Goal: Information Seeking & Learning: Compare options

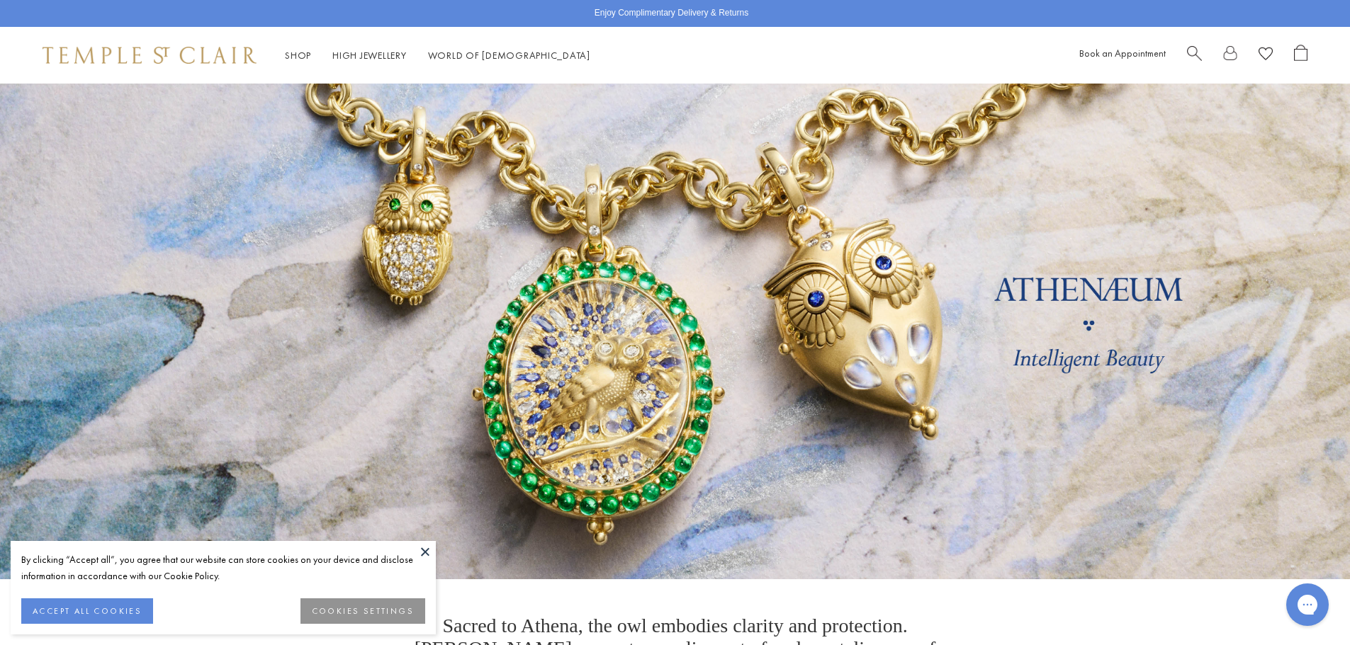
click at [1185, 57] on div "Book an Appointment" at bounding box center [1193, 56] width 228 height 22
click at [80, 608] on button "ACCEPT ALL COOKIES" at bounding box center [87, 612] width 132 height 26
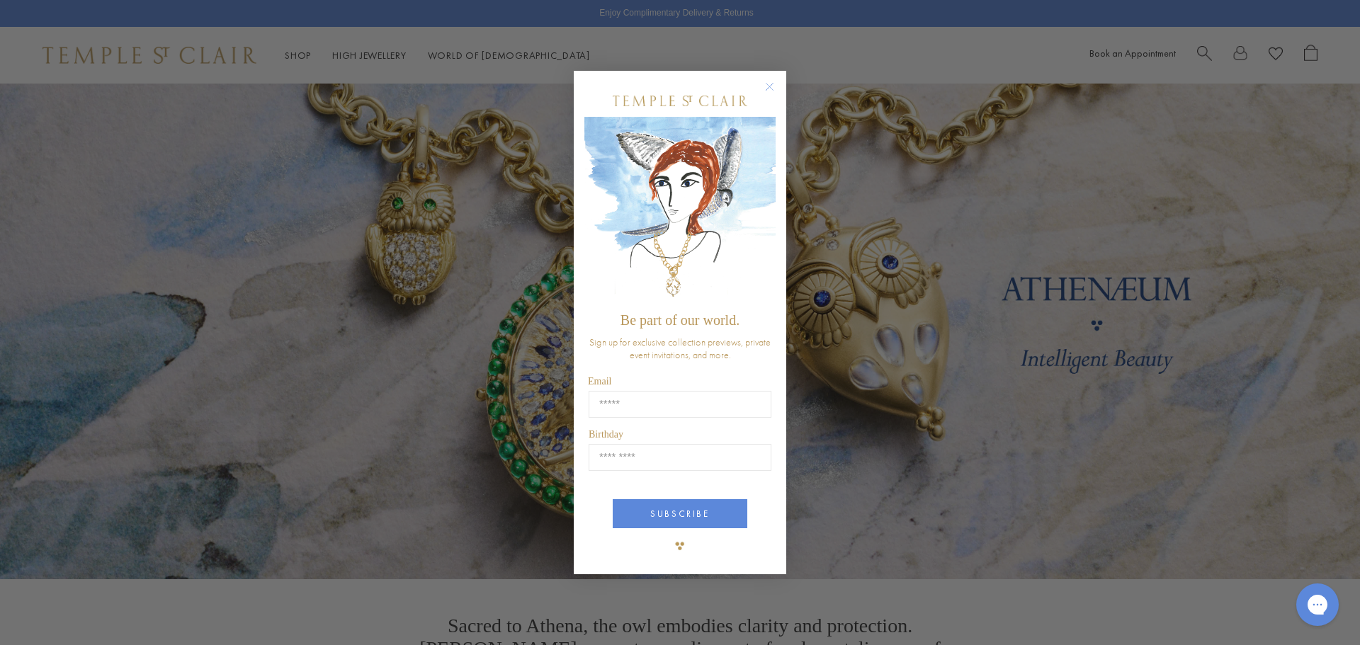
click at [769, 85] on circle "Close dialog" at bounding box center [770, 86] width 17 height 17
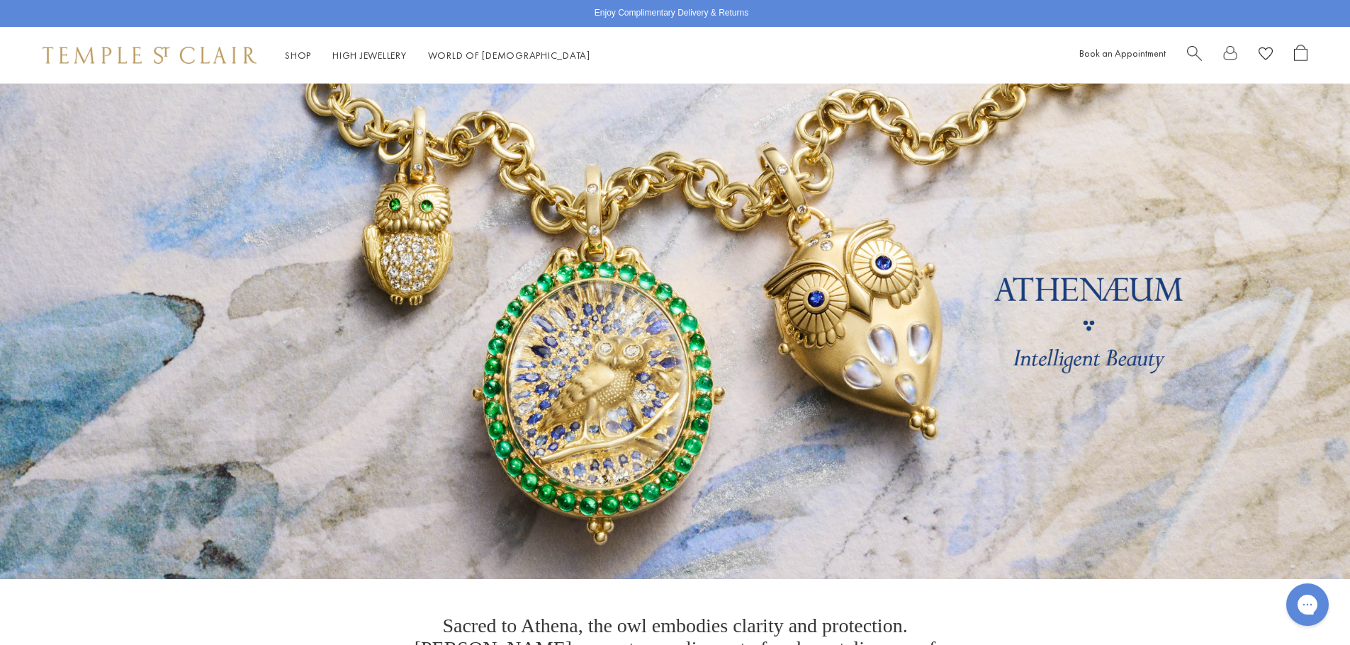
click at [1200, 50] on span "Search" at bounding box center [1194, 52] width 15 height 15
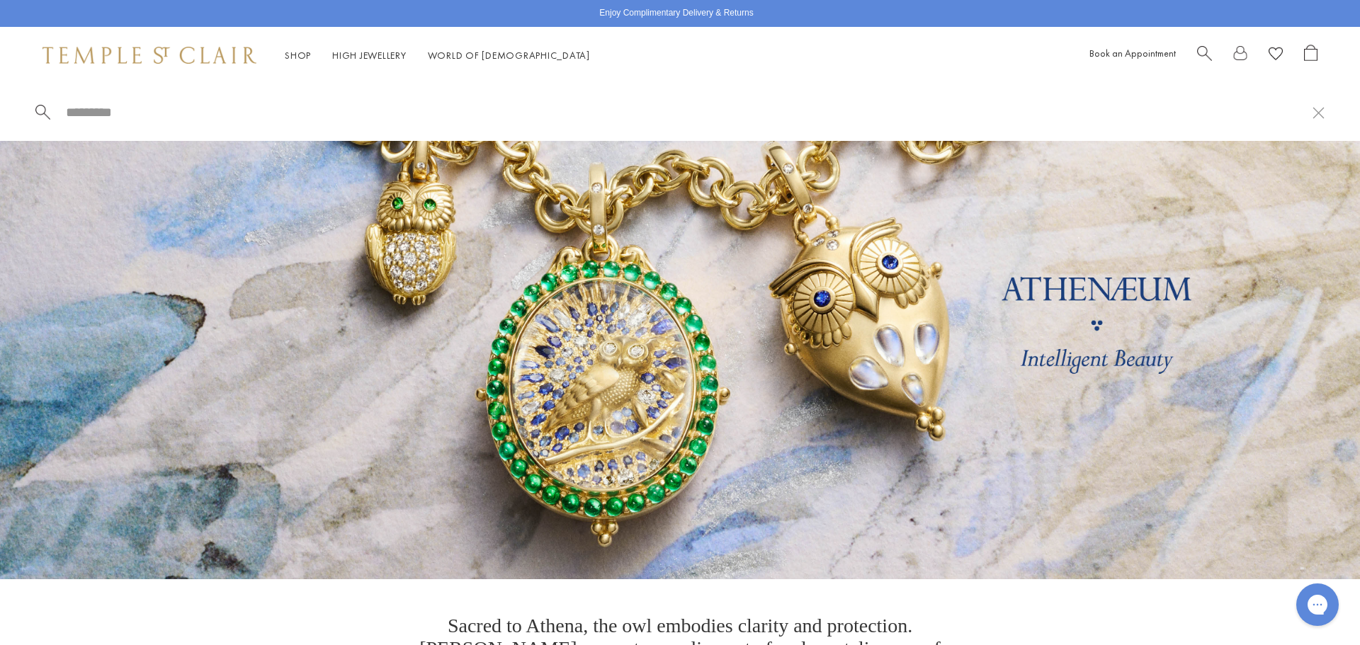
paste input "**********"
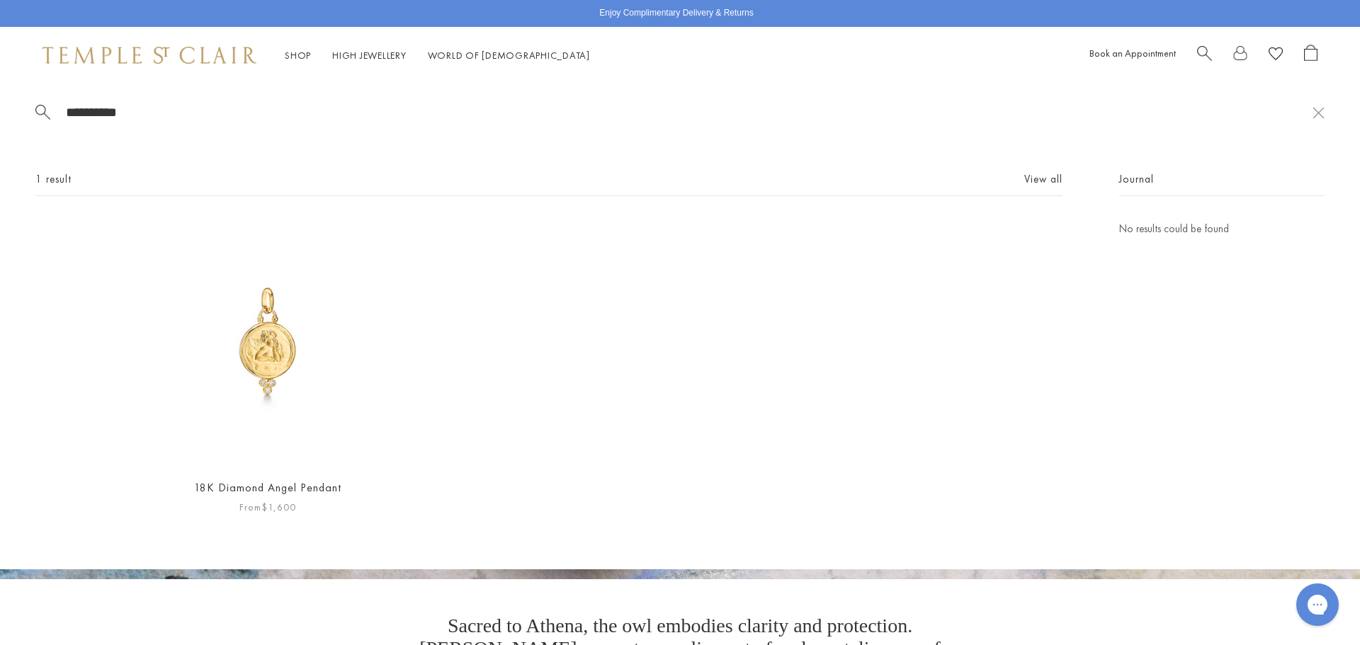
type input "**********"
click at [239, 329] on img at bounding box center [268, 343] width 246 height 246
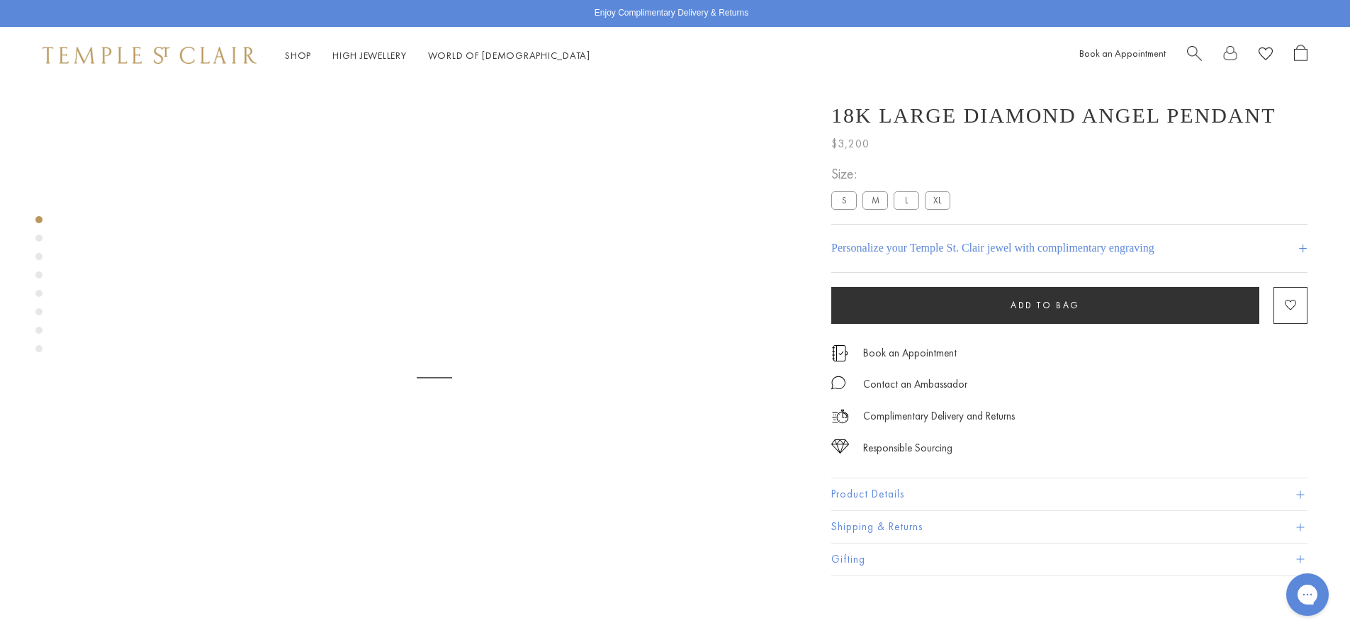
scroll to position [84, 0]
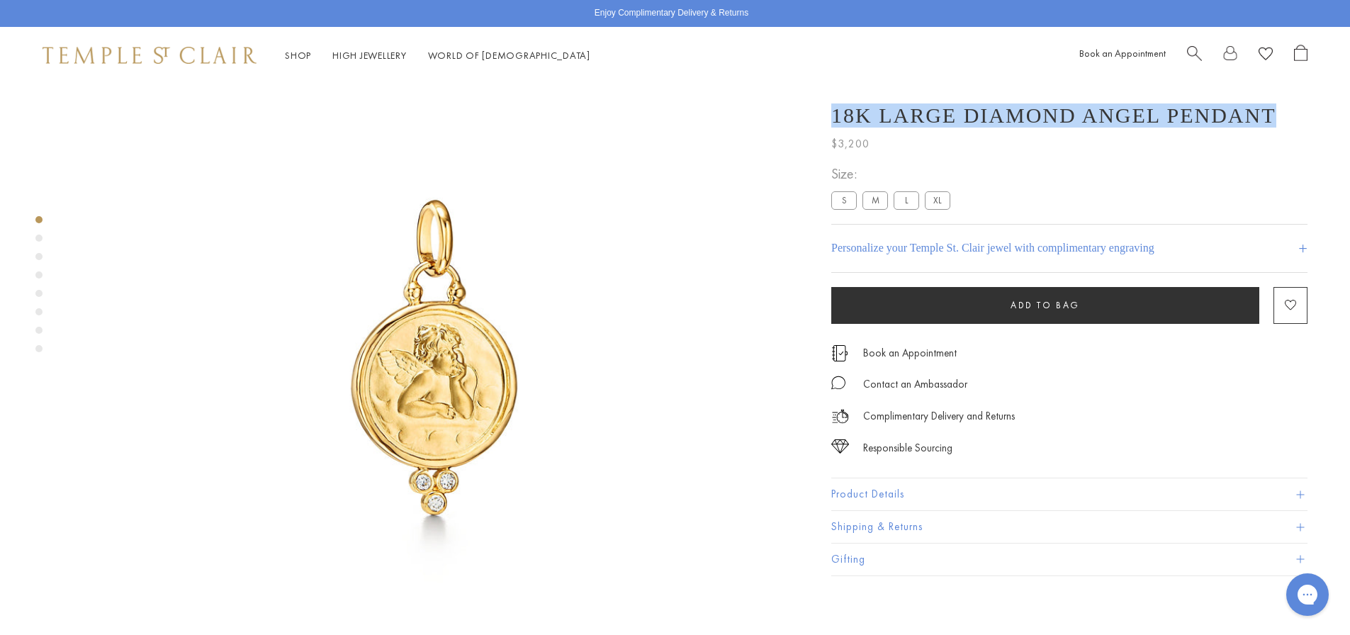
drag, startPoint x: 824, startPoint y: 115, endPoint x: 1222, endPoint y: 113, distance: 398.2
click at [1222, 113] on div "18K Large Diamond Angel Pendant $3,200 Everyone needs a guardian angel. Modeled…" at bounding box center [1059, 332] width 496 height 487
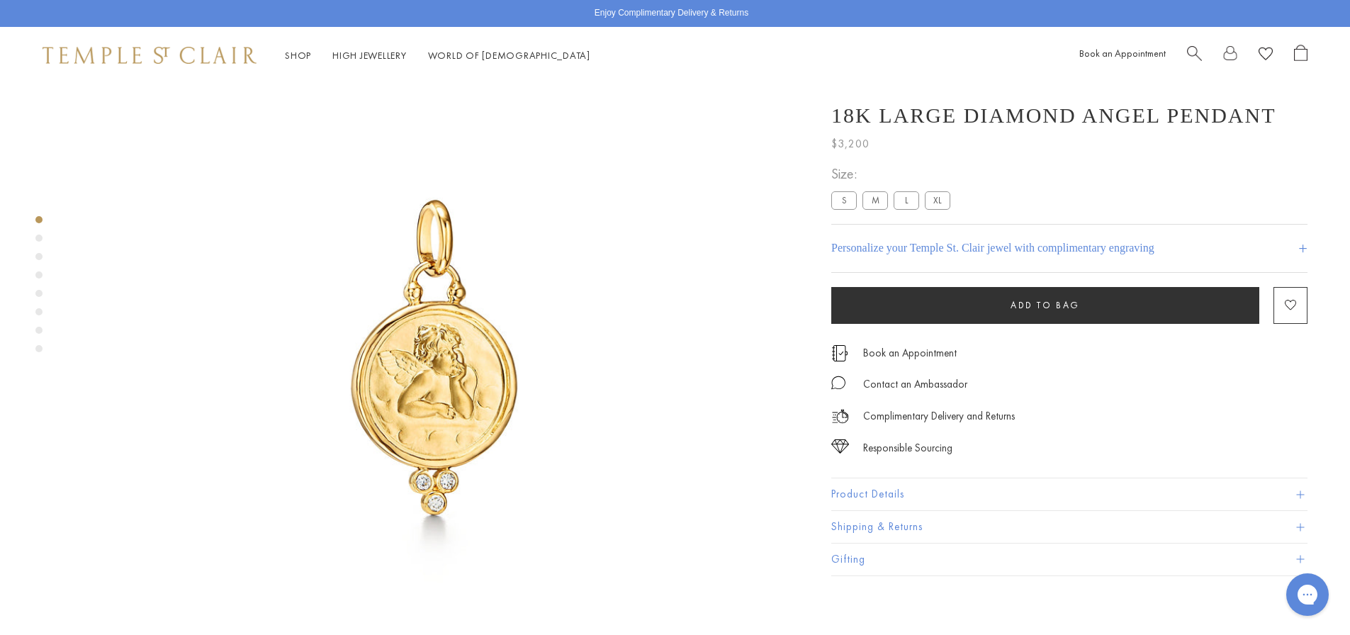
click at [724, 536] on img at bounding box center [434, 363] width 726 height 726
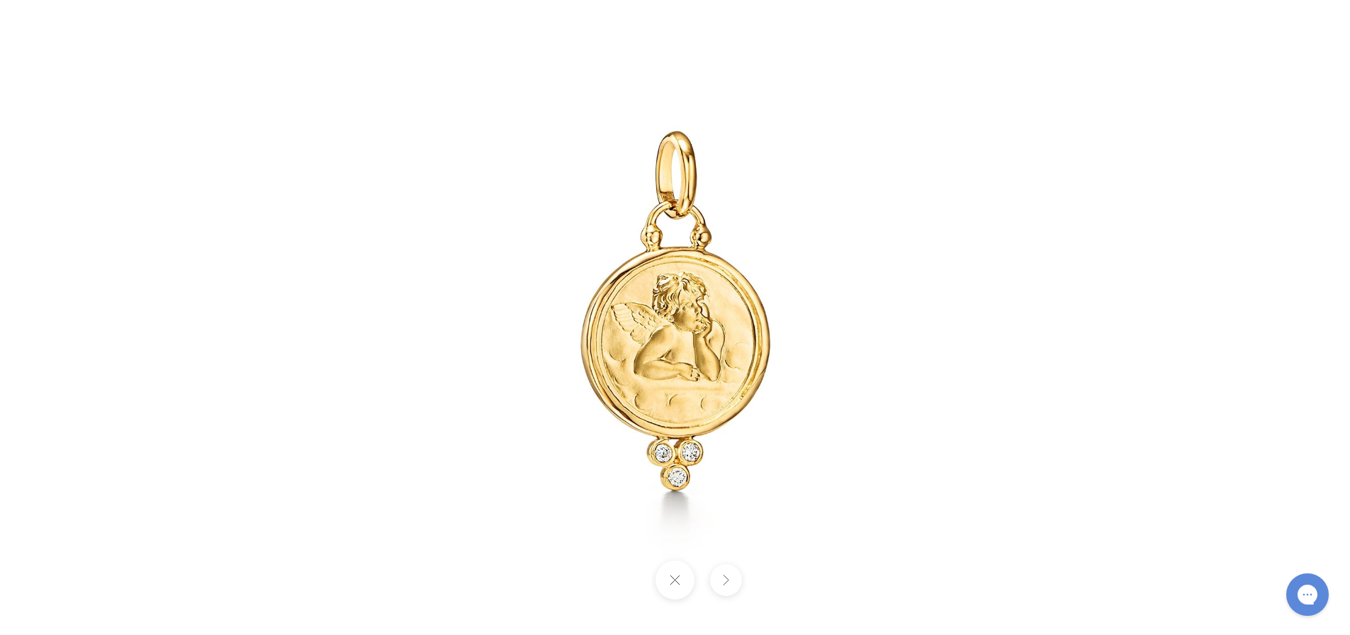
click at [1292, 57] on div at bounding box center [1142, 317] width 1763 height 829
click at [679, 582] on button at bounding box center [674, 579] width 39 height 39
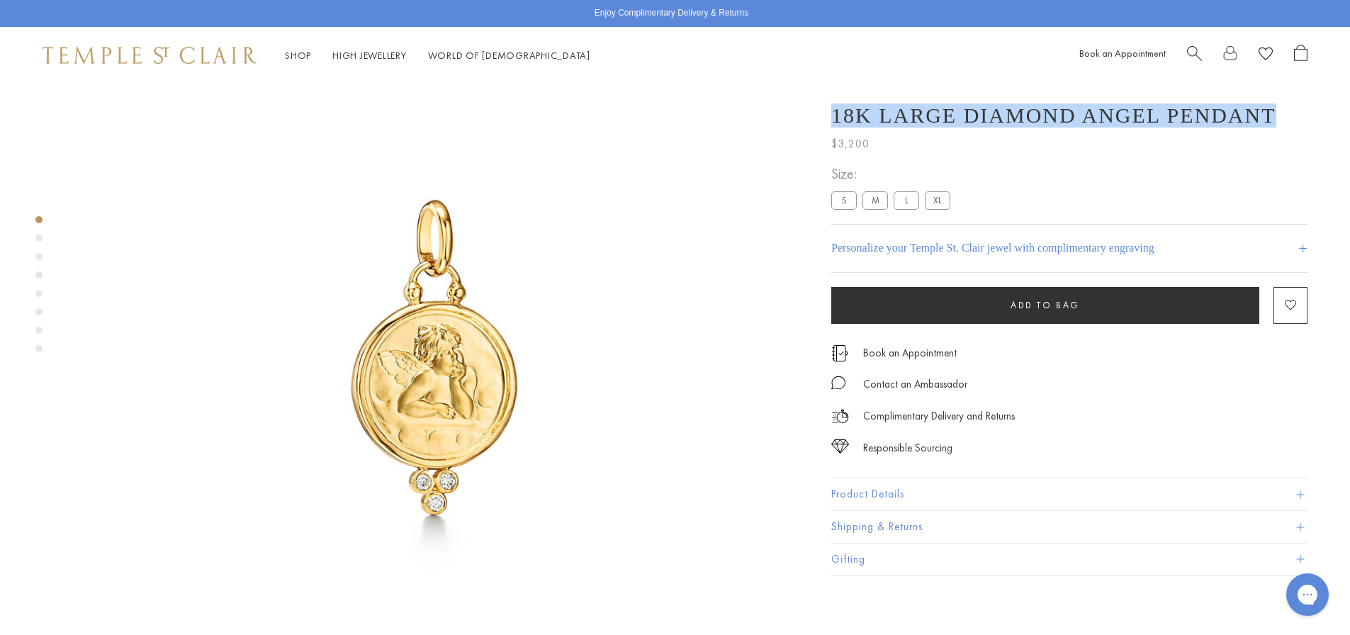
drag, startPoint x: 834, startPoint y: 116, endPoint x: 1222, endPoint y: 123, distance: 388.3
click at [1222, 123] on h1 "18K Large Diamond Angel Pendant" at bounding box center [1053, 115] width 445 height 24
copy h1 "18K Large Diamond Angel Pendant"
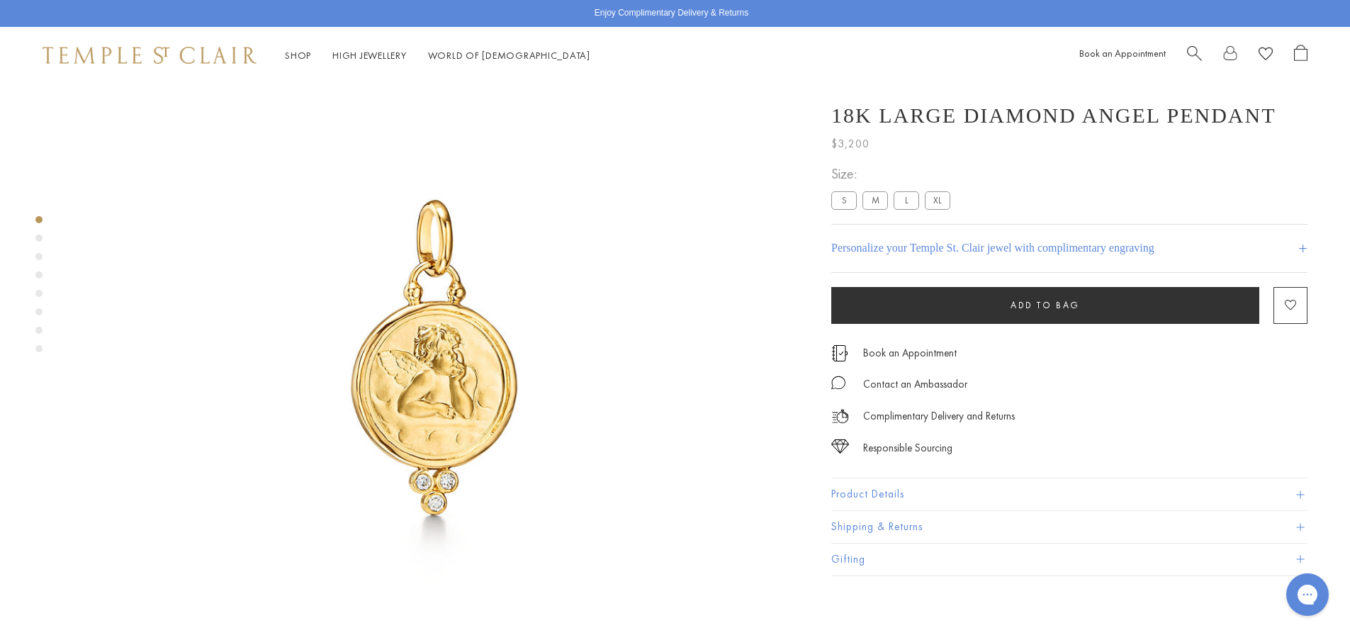
click at [887, 488] on button "Product Details" at bounding box center [1069, 494] width 476 height 32
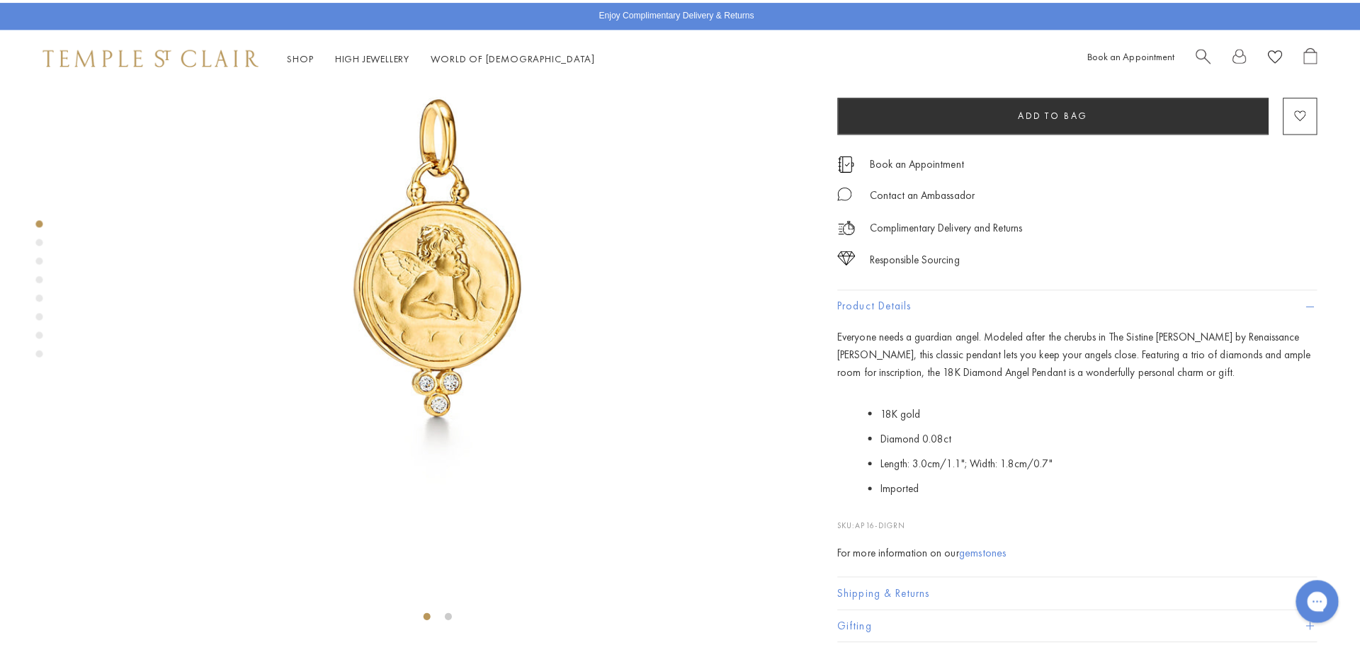
scroll to position [225, 0]
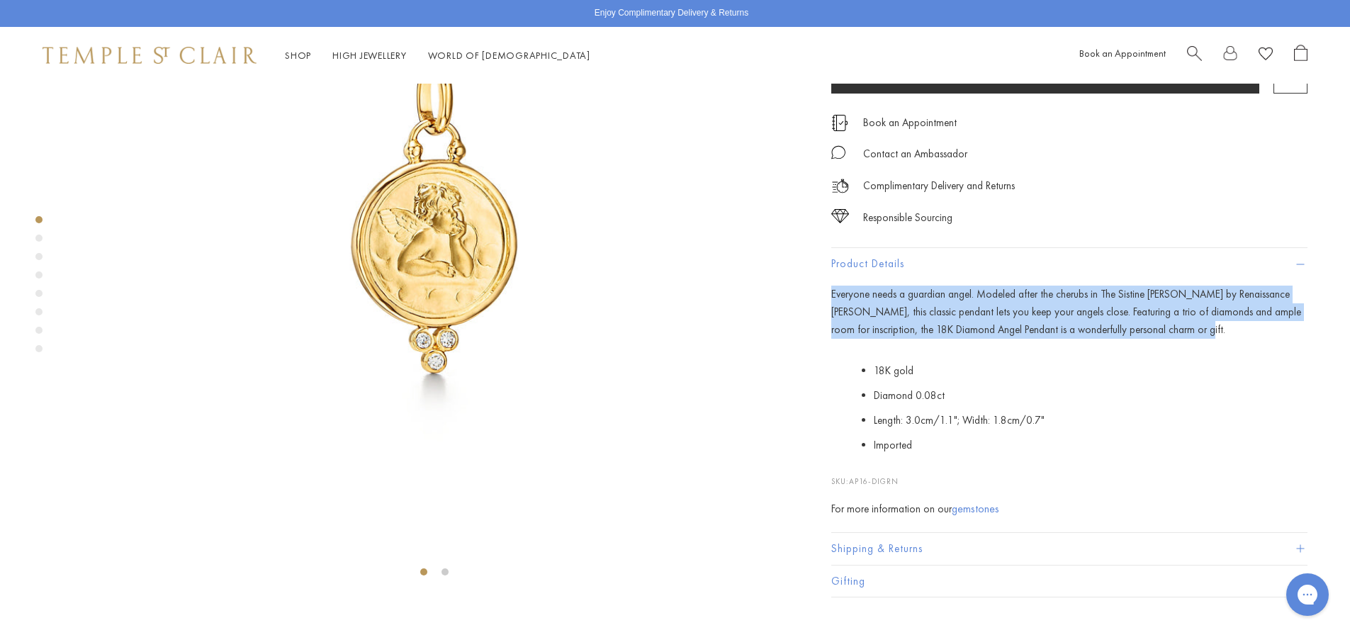
drag, startPoint x: 832, startPoint y: 384, endPoint x: 1243, endPoint y: 419, distance: 413.1
click at [1243, 338] on p "Everyone needs a guardian angel. Modeled after the cherubs in The Sistine Madon…" at bounding box center [1069, 312] width 476 height 52
copy p "Everyone needs a guardian angel. Modeled after the cherubs in The Sistine Madon…"
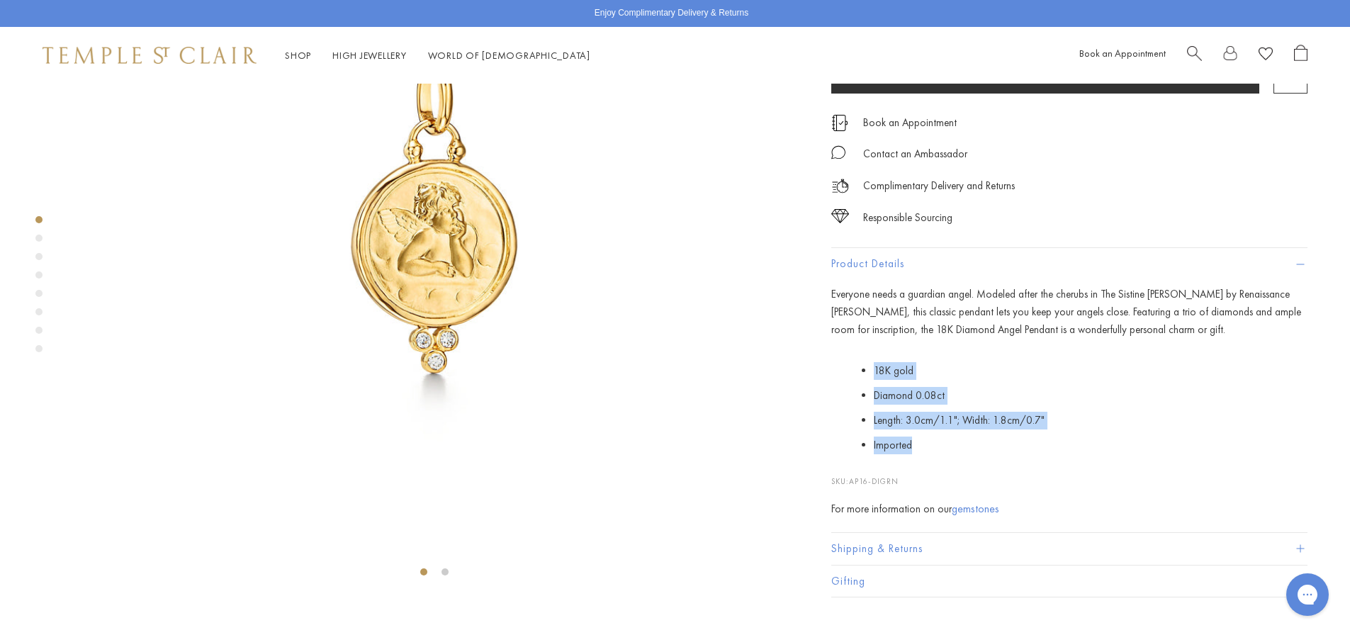
drag, startPoint x: 873, startPoint y: 456, endPoint x: 931, endPoint y: 533, distance: 96.6
click at [931, 457] on ul "18K gold Diamond 0.08ct Length: 3.0cm/1.1"; Width: 1.8cm/0.7" Imported" at bounding box center [1079, 407] width 455 height 98
copy ul "18K gold Diamond 0.08ct Length: 3.0cm/1.1"; Width: 1.8cm/0.7" Imported"
click at [1108, 338] on p "Everyone needs a guardian angel. Modeled after the cherubs in The Sistine Madon…" at bounding box center [1069, 312] width 476 height 52
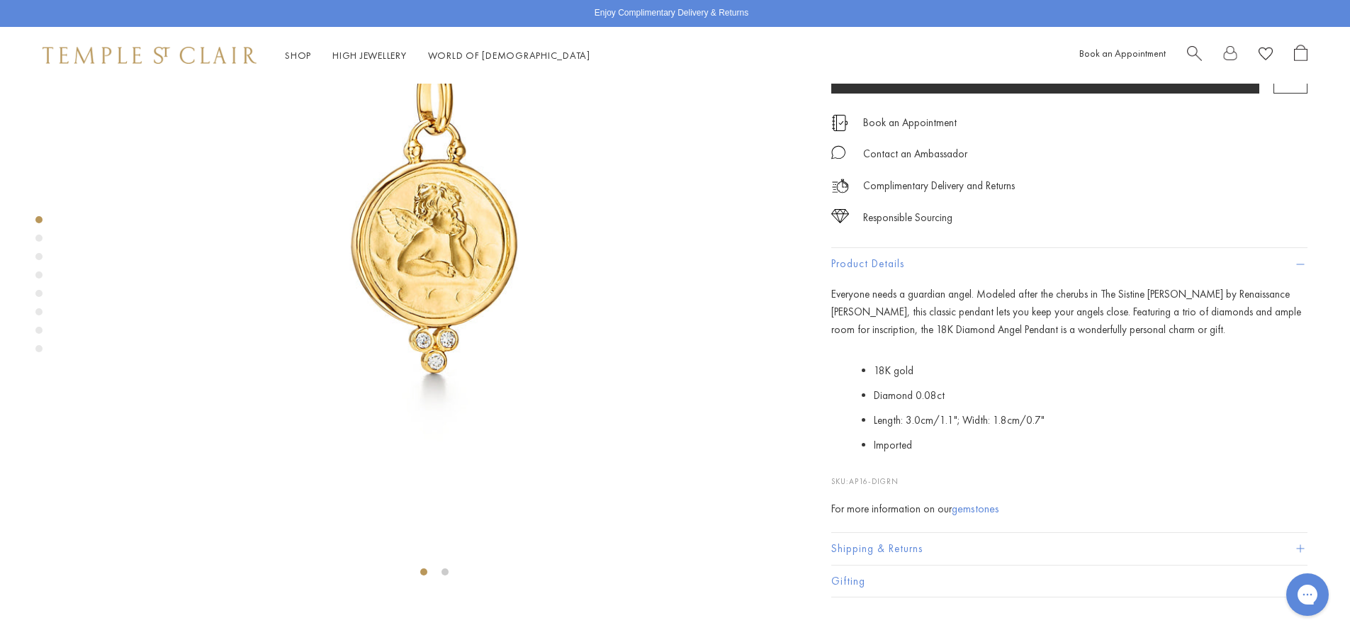
click at [447, 194] on img at bounding box center [434, 221] width 726 height 726
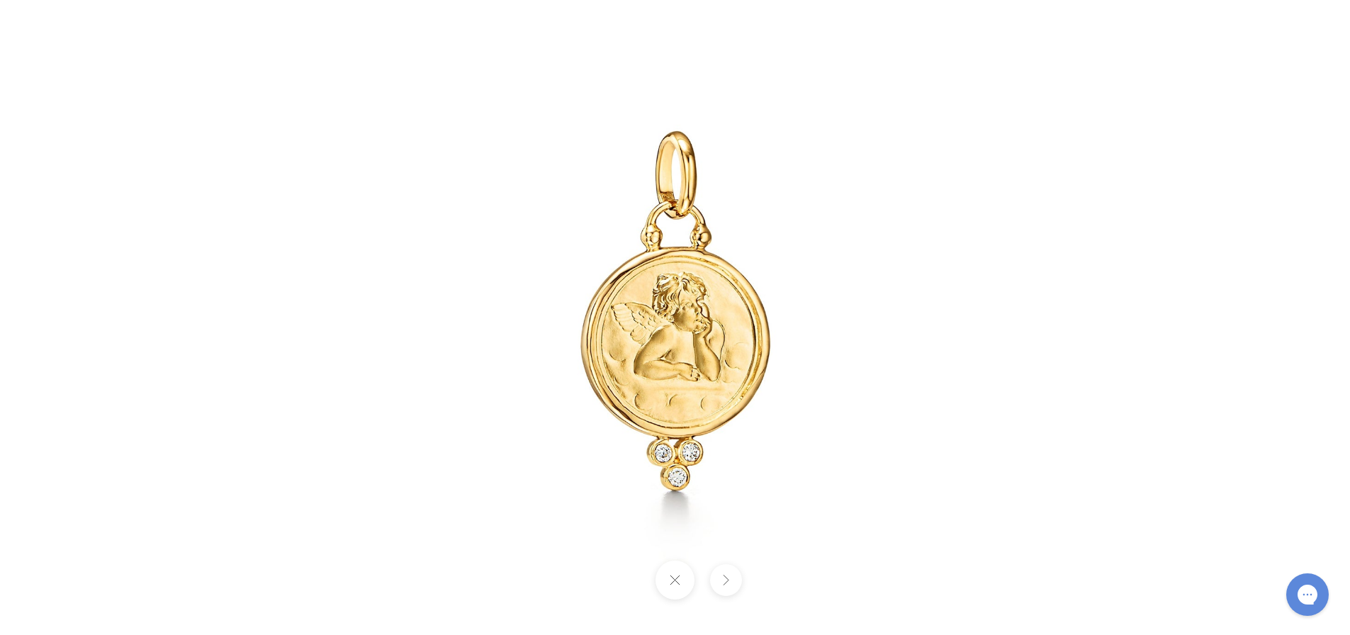
click at [678, 590] on button at bounding box center [674, 579] width 39 height 39
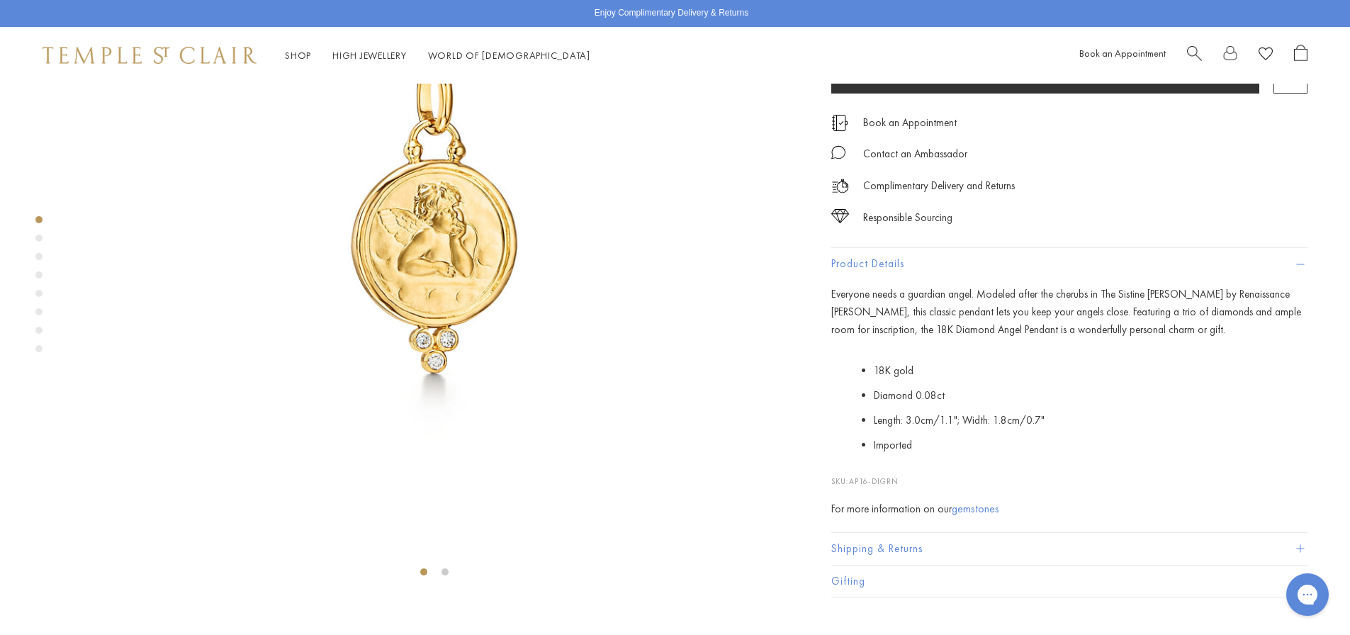
click at [1198, 49] on span "Search" at bounding box center [1194, 52] width 15 height 15
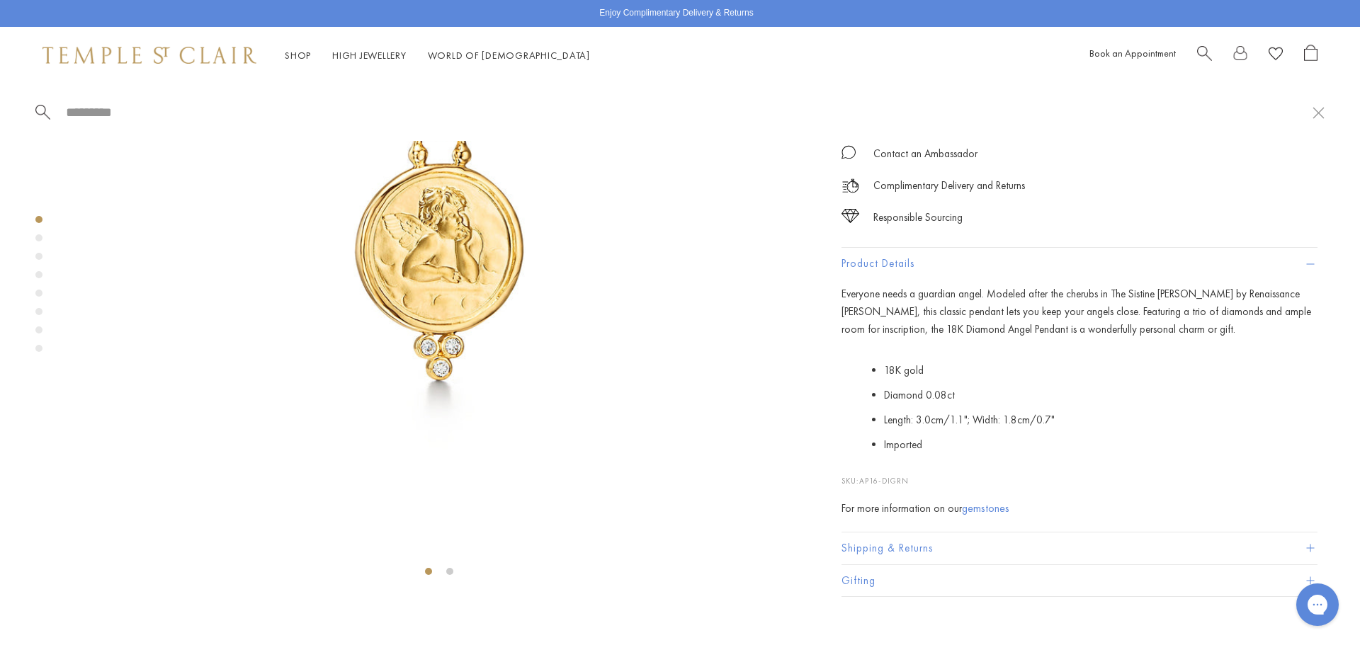
paste input "**********"
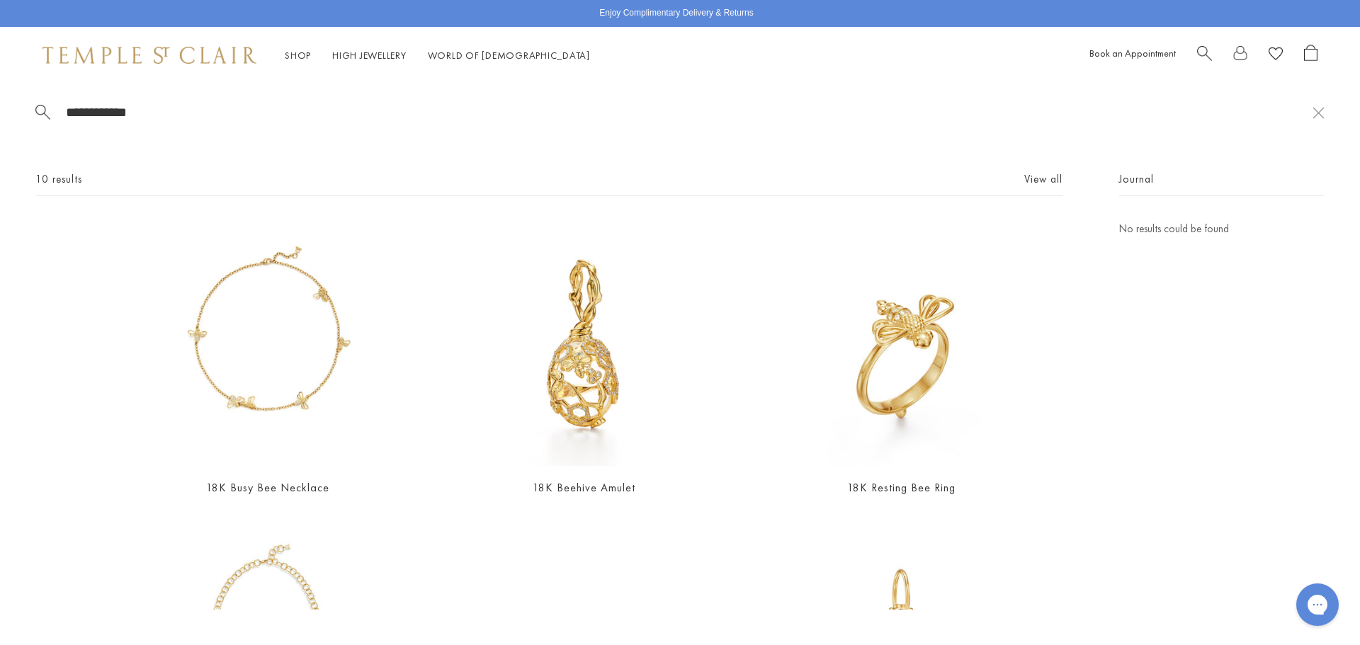
type input "**********"
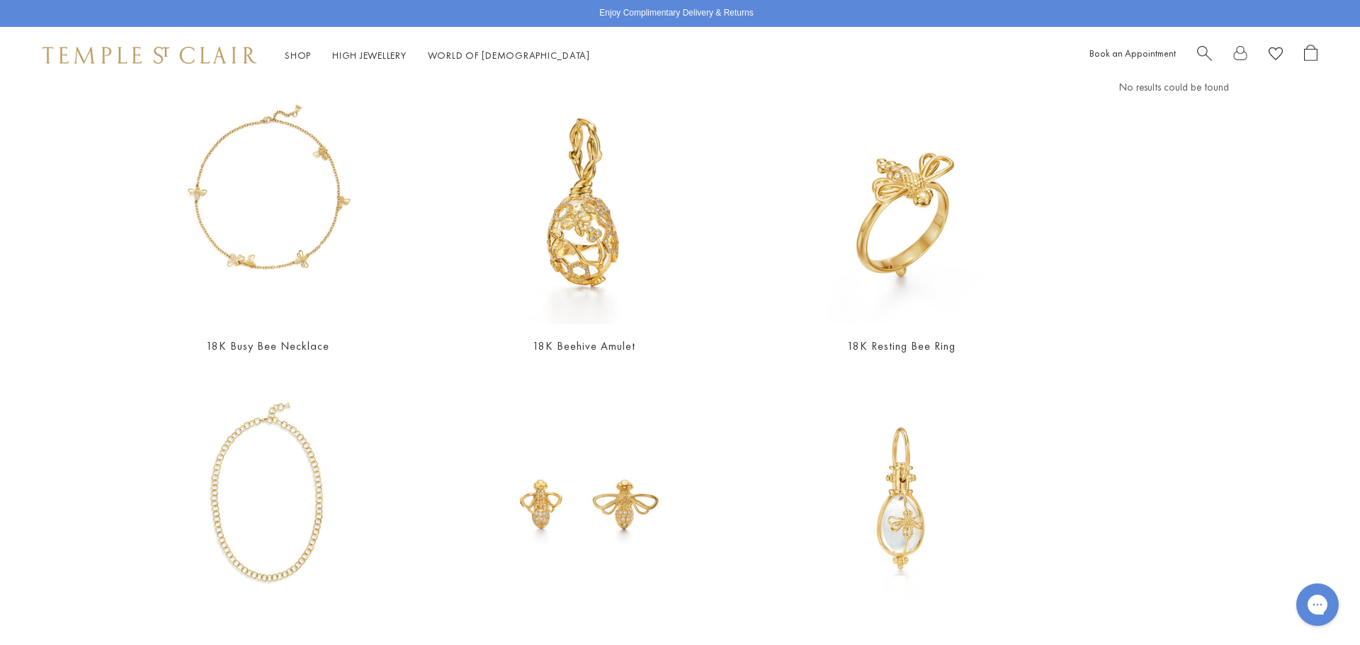
scroll to position [0, 0]
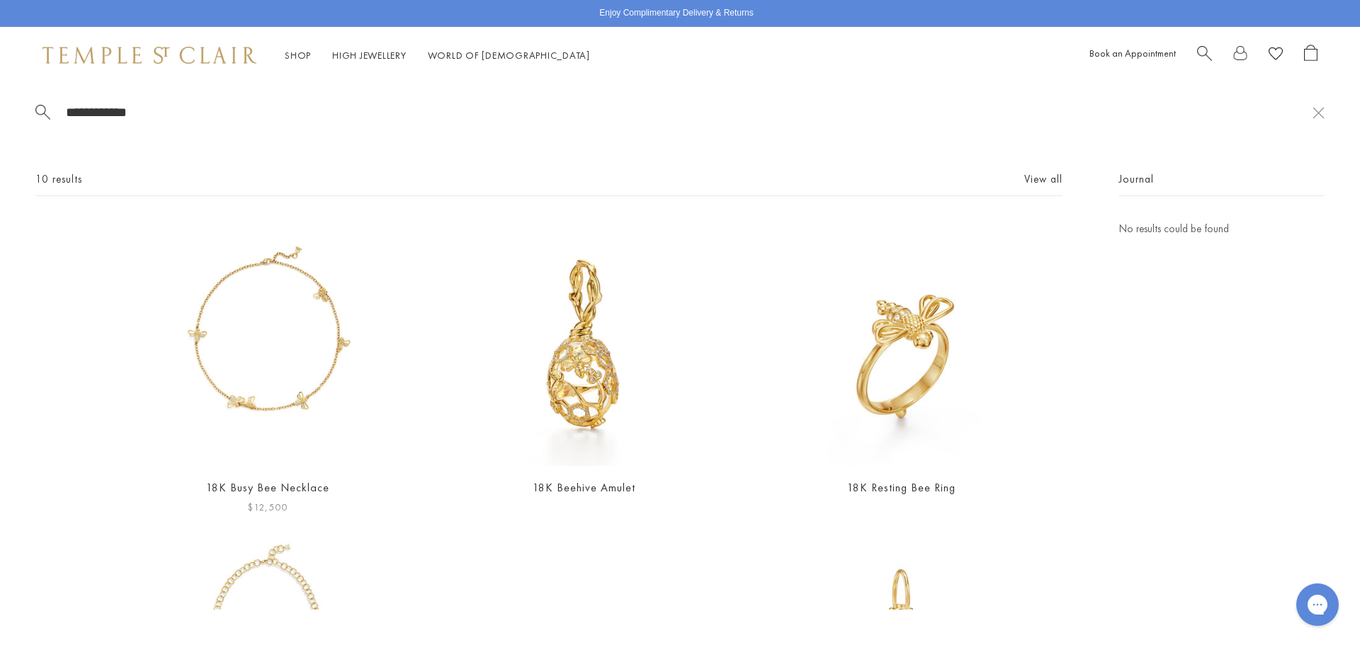
click at [286, 306] on img at bounding box center [268, 343] width 246 height 246
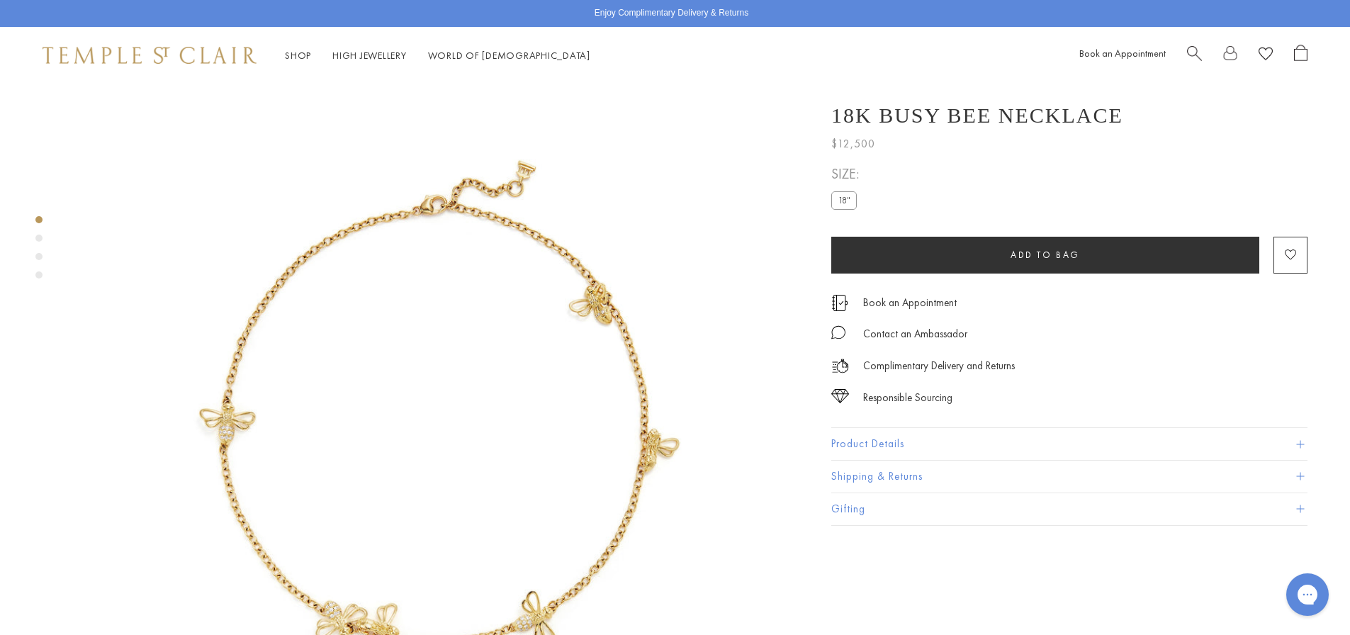
click at [979, 438] on button "Product Details" at bounding box center [1069, 444] width 476 height 32
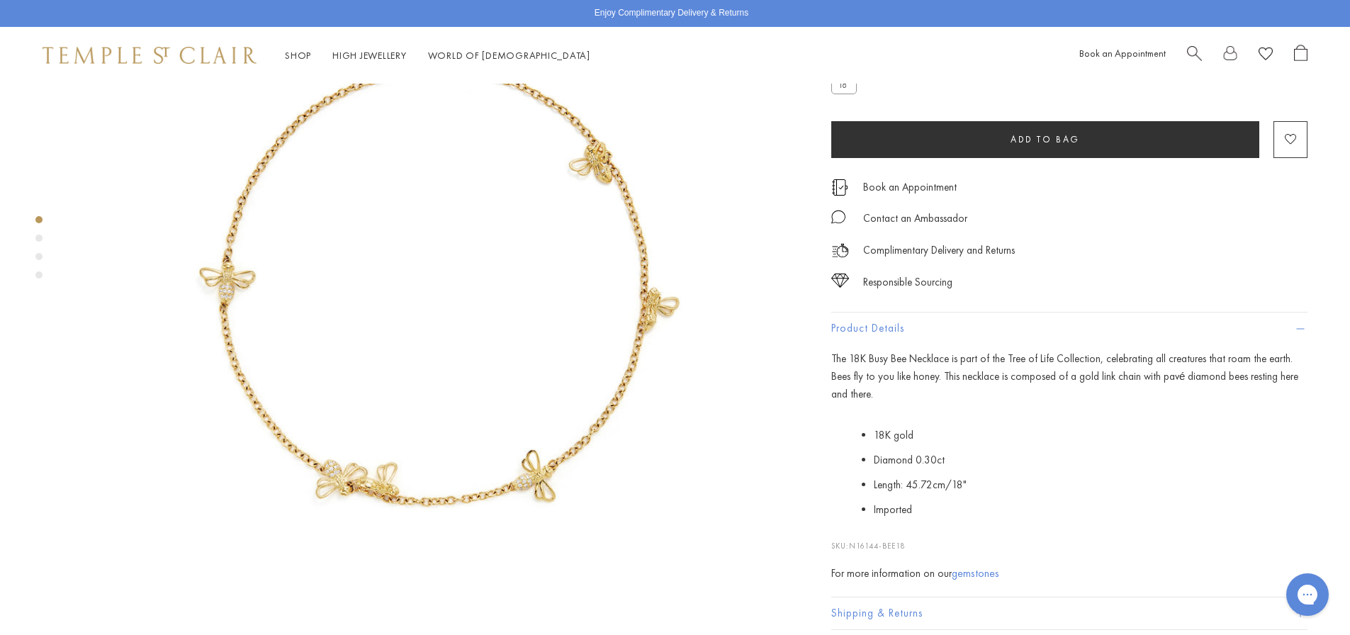
scroll to position [142, 0]
drag, startPoint x: 854, startPoint y: 530, endPoint x: 935, endPoint y: 526, distance: 81.5
click at [935, 526] on p "SKU: N16144-BEE18" at bounding box center [1069, 538] width 476 height 27
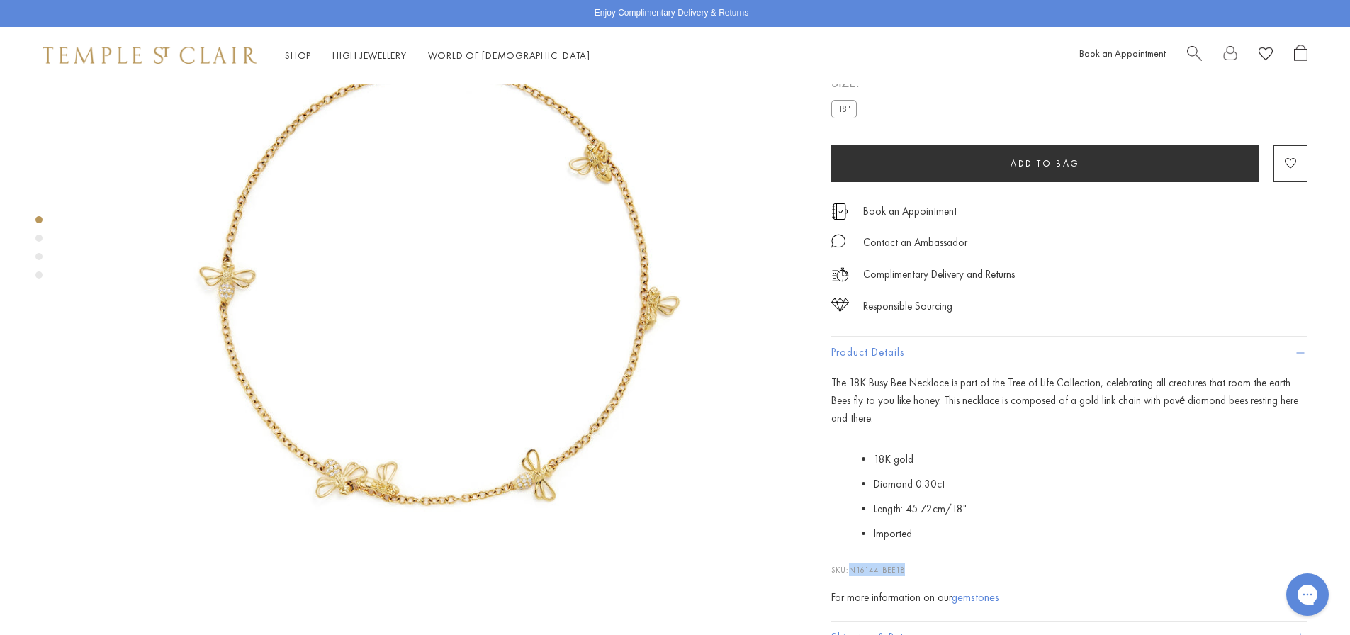
scroll to position [0, 0]
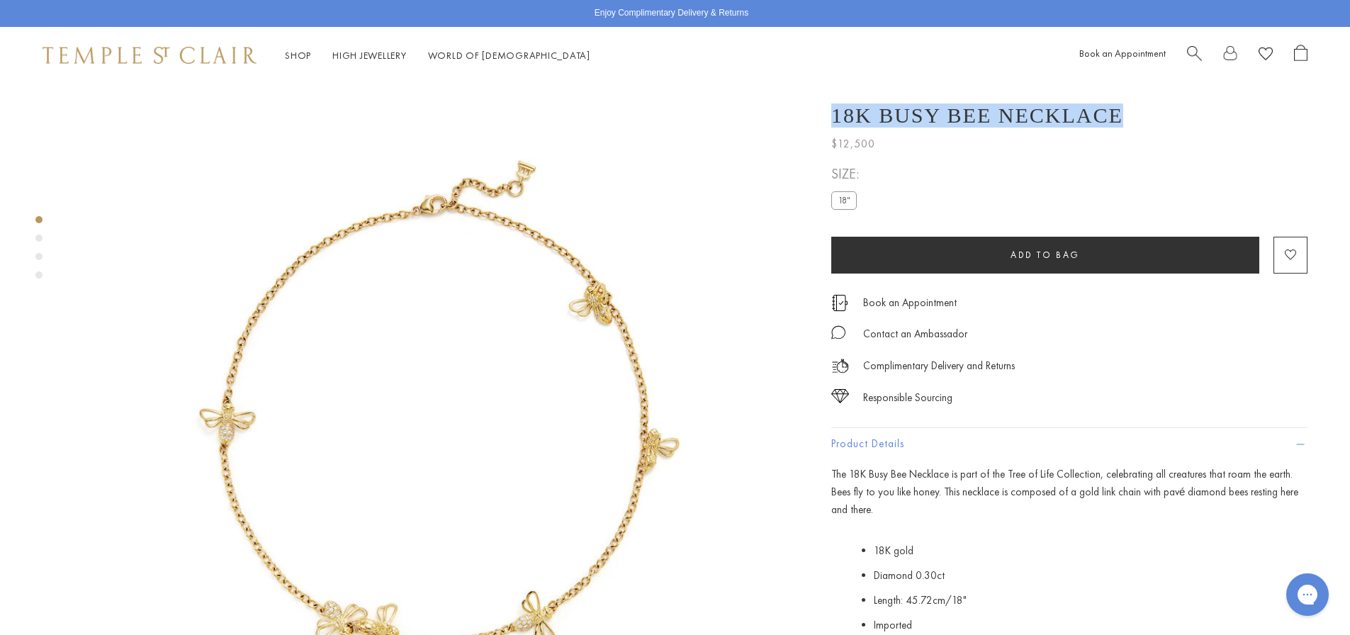
drag, startPoint x: 832, startPoint y: 119, endPoint x: 1082, endPoint y: 116, distance: 249.4
click at [1082, 116] on h1 "18K Busy Bee Necklace" at bounding box center [977, 115] width 292 height 24
copy h1 "18K Busy Bee Necklace"
click at [323, 363] on img at bounding box center [434, 447] width 726 height 726
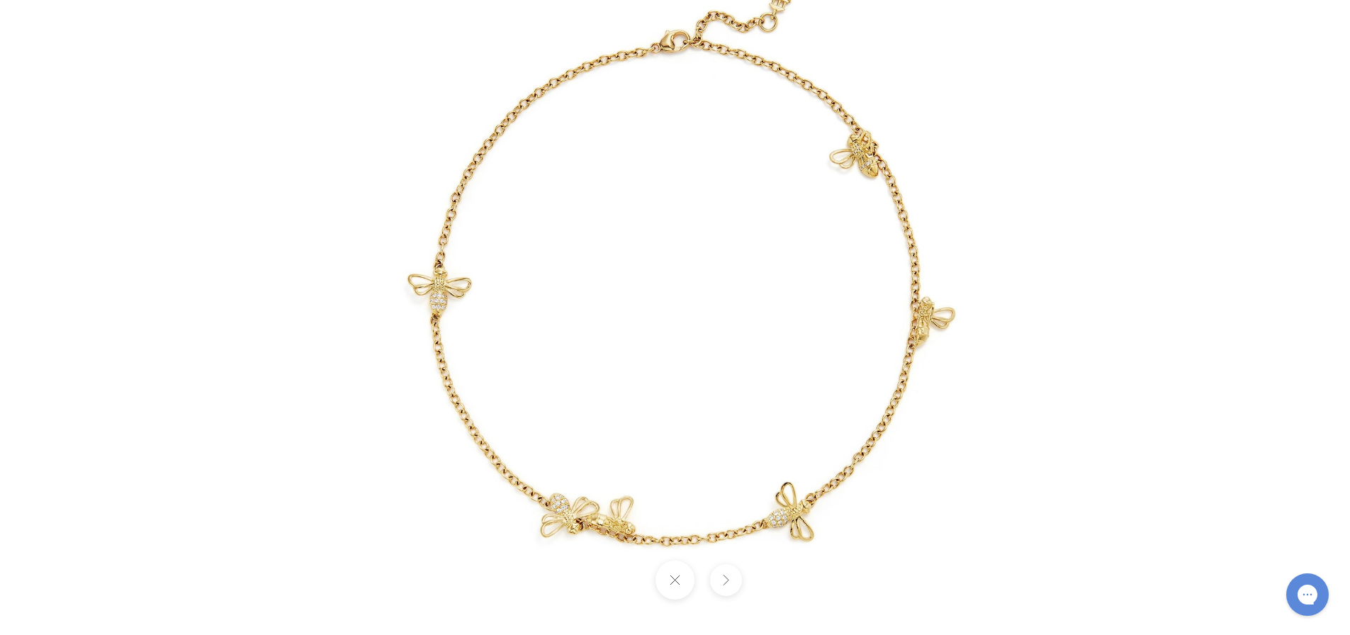
click at [728, 576] on button at bounding box center [726, 580] width 32 height 32
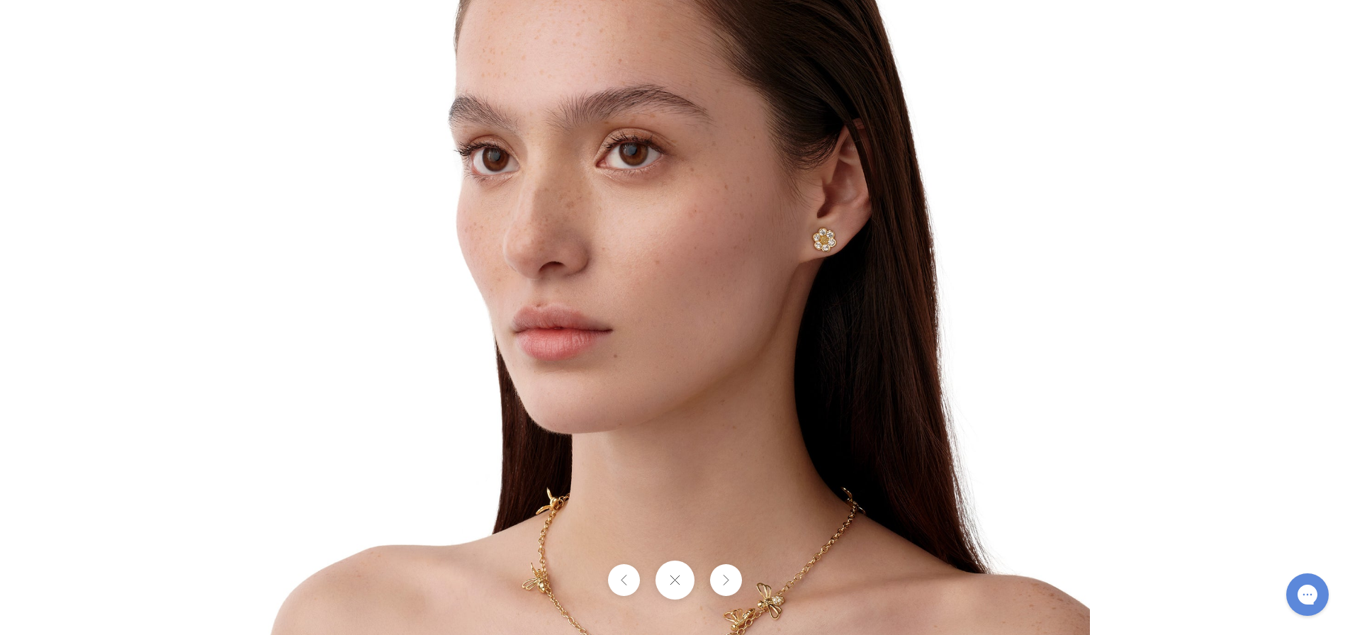
click at [730, 568] on button at bounding box center [726, 580] width 32 height 32
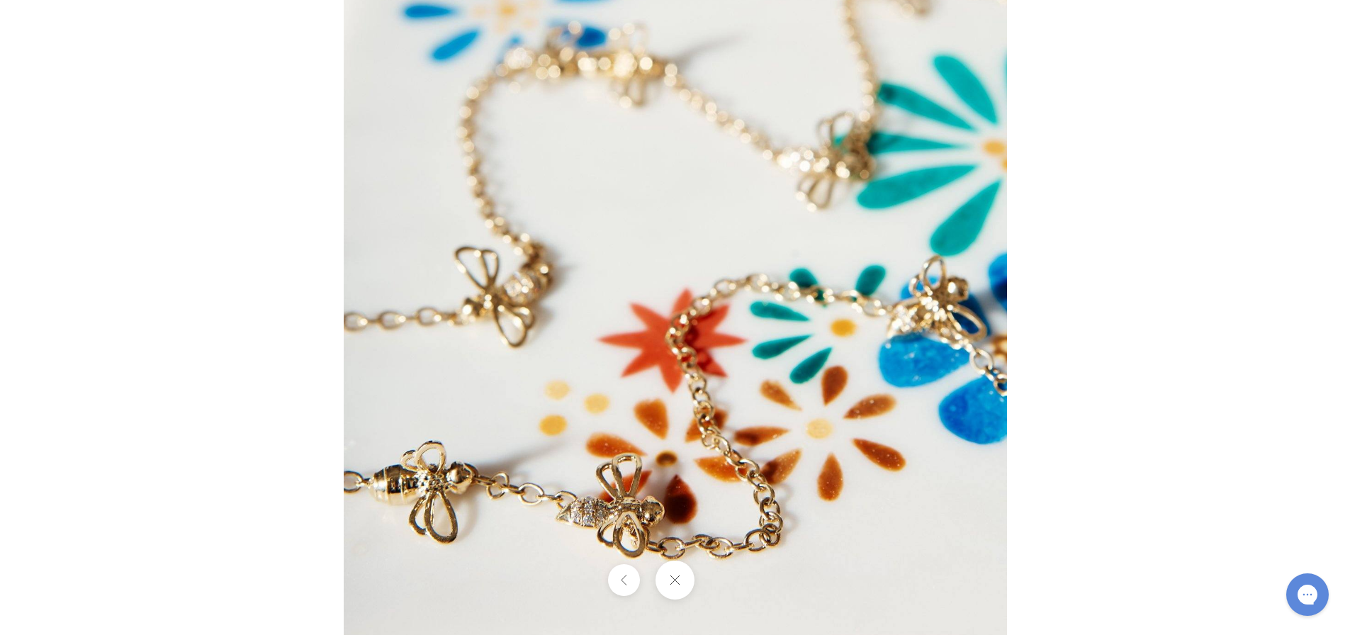
click at [633, 577] on button at bounding box center [624, 580] width 32 height 32
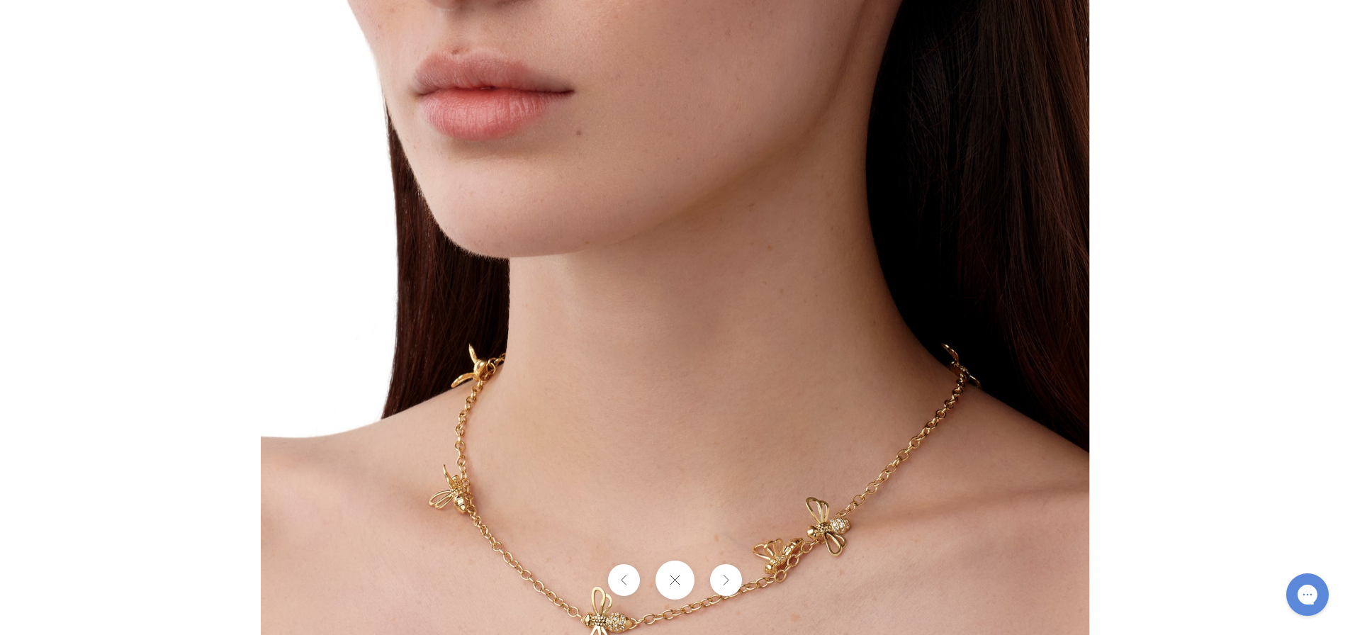
click at [621, 576] on button at bounding box center [624, 580] width 32 height 32
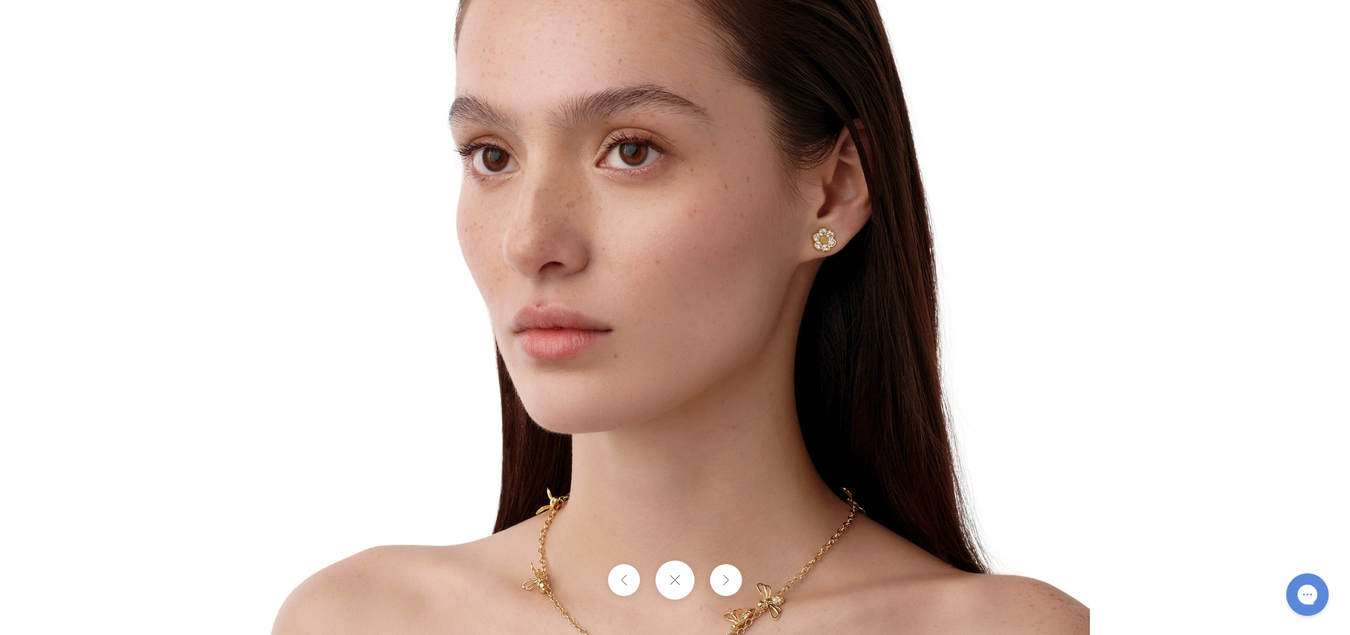
click at [725, 583] on button at bounding box center [726, 580] width 32 height 32
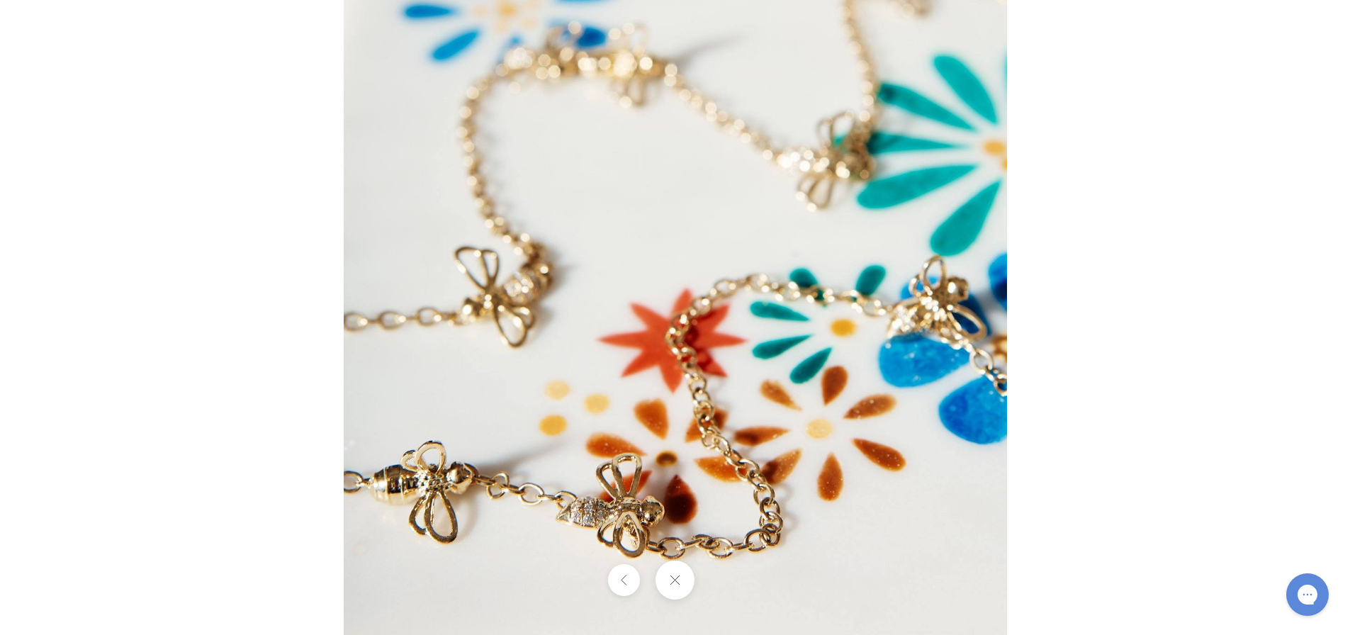
click at [619, 576] on button at bounding box center [624, 580] width 32 height 32
click at [685, 583] on button at bounding box center [674, 579] width 39 height 39
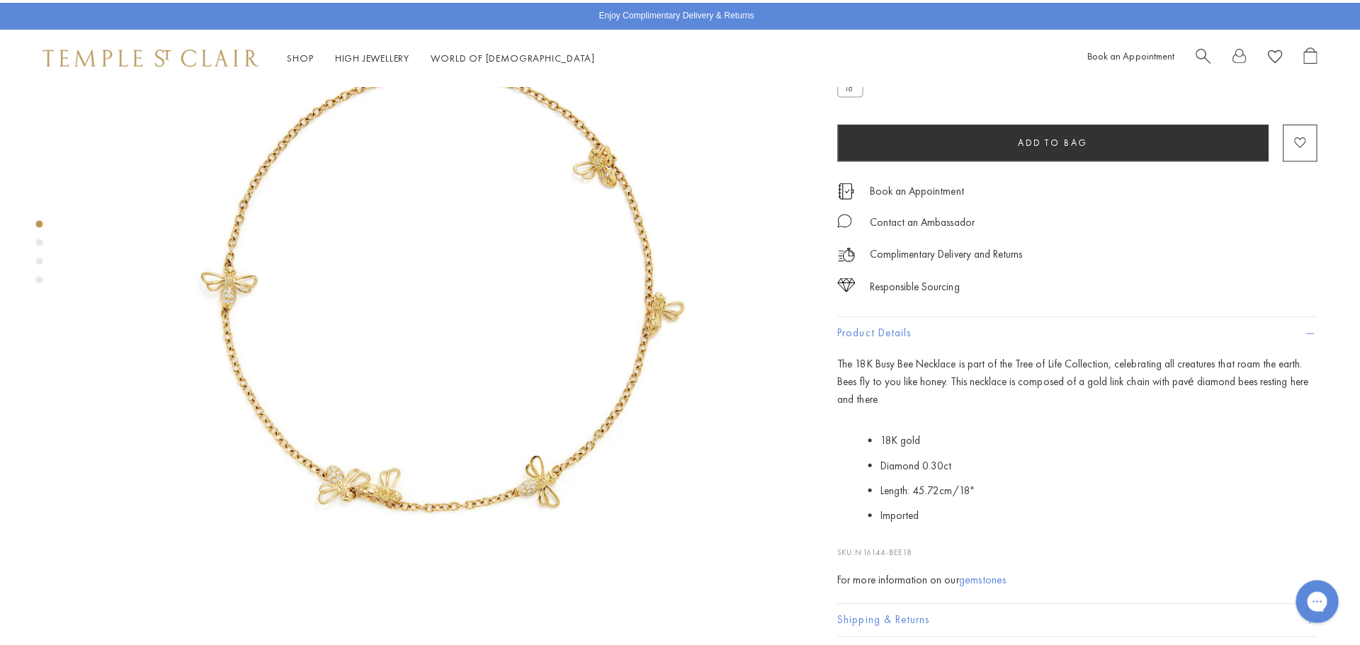
scroll to position [142, 0]
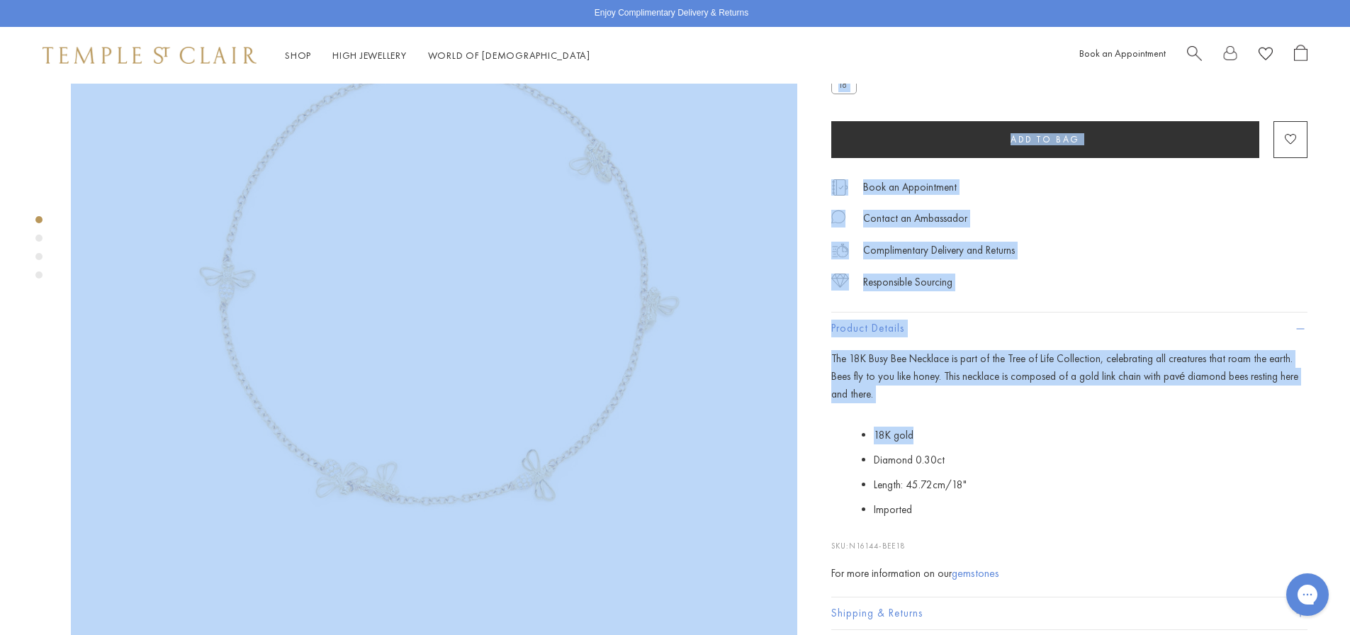
drag, startPoint x: 810, startPoint y: 363, endPoint x: 1296, endPoint y: 395, distance: 486.3
click at [1207, 423] on li "18K gold" at bounding box center [1091, 435] width 434 height 25
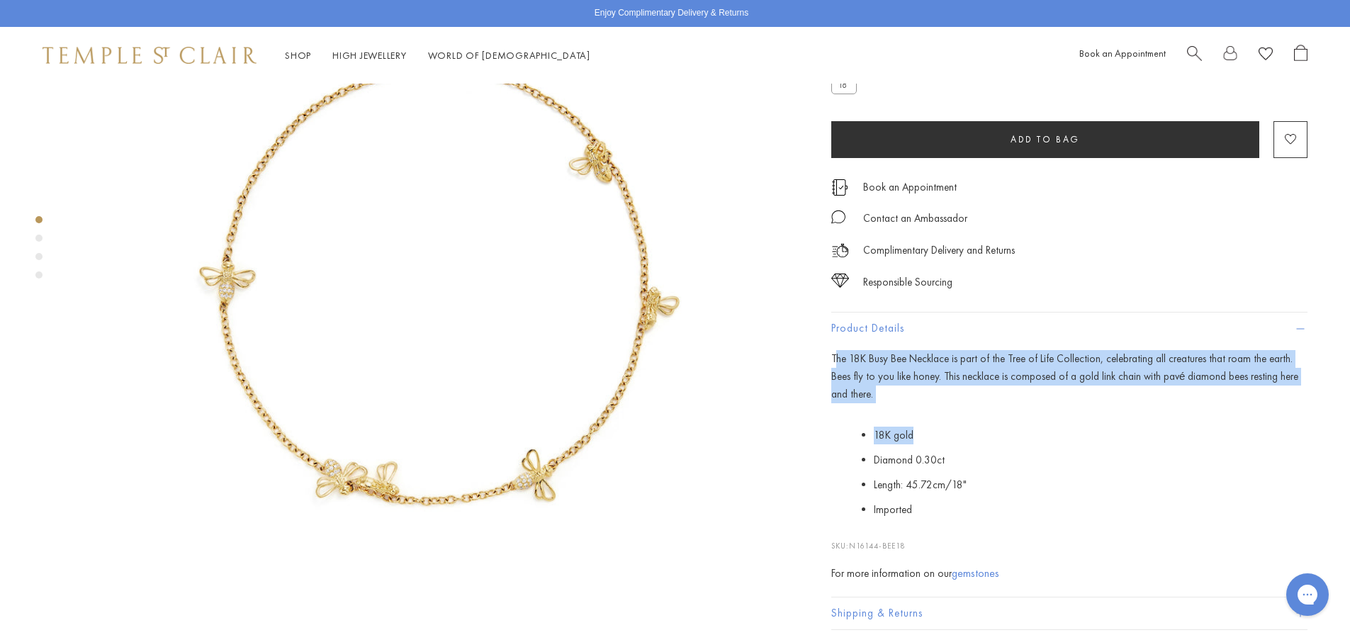
drag, startPoint x: 833, startPoint y: 363, endPoint x: 1313, endPoint y: 381, distance: 480.7
copy div "he 18K Busy Bee Necklace is part of the Tree of Life Collection, celebrating al…"
click at [893, 402] on div "The 18K Busy Bee Necklace is part of the Tree of Life Collection, celebrating a…" at bounding box center [1069, 466] width 476 height 232
drag, startPoint x: 830, startPoint y: 360, endPoint x: 1310, endPoint y: 376, distance: 479.9
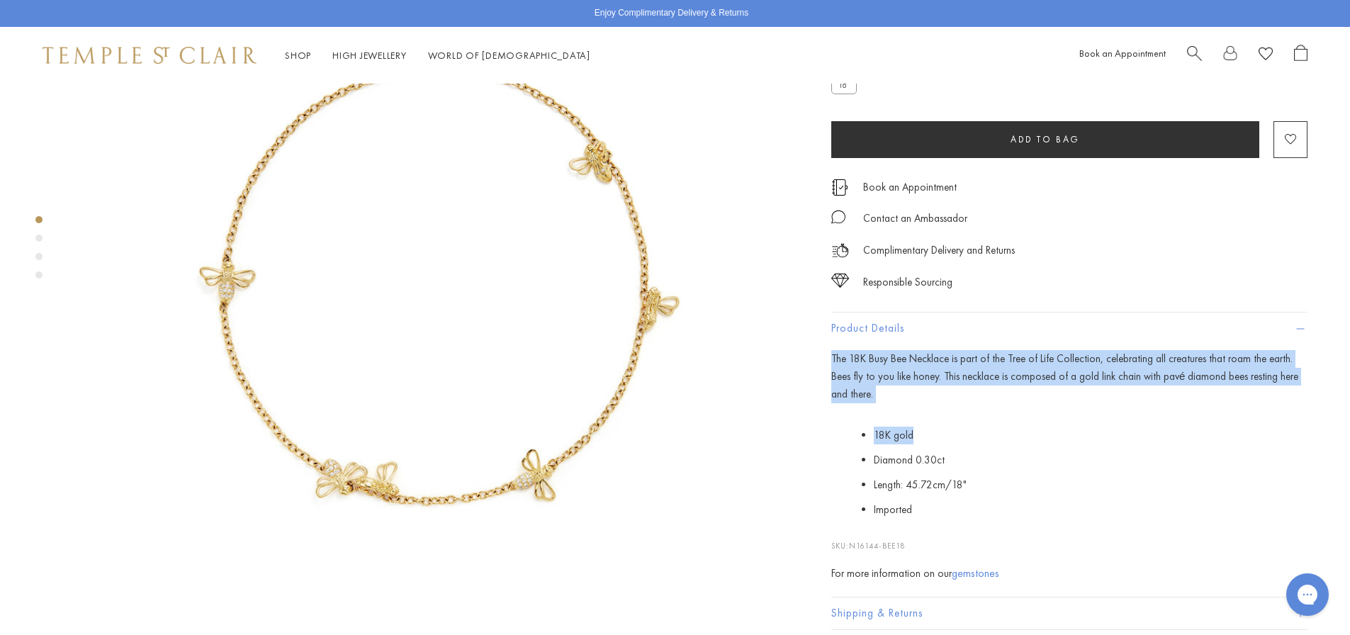
copy div "The 18K Busy Bee Necklace is part of the Tree of Life Collection, celebrating a…"
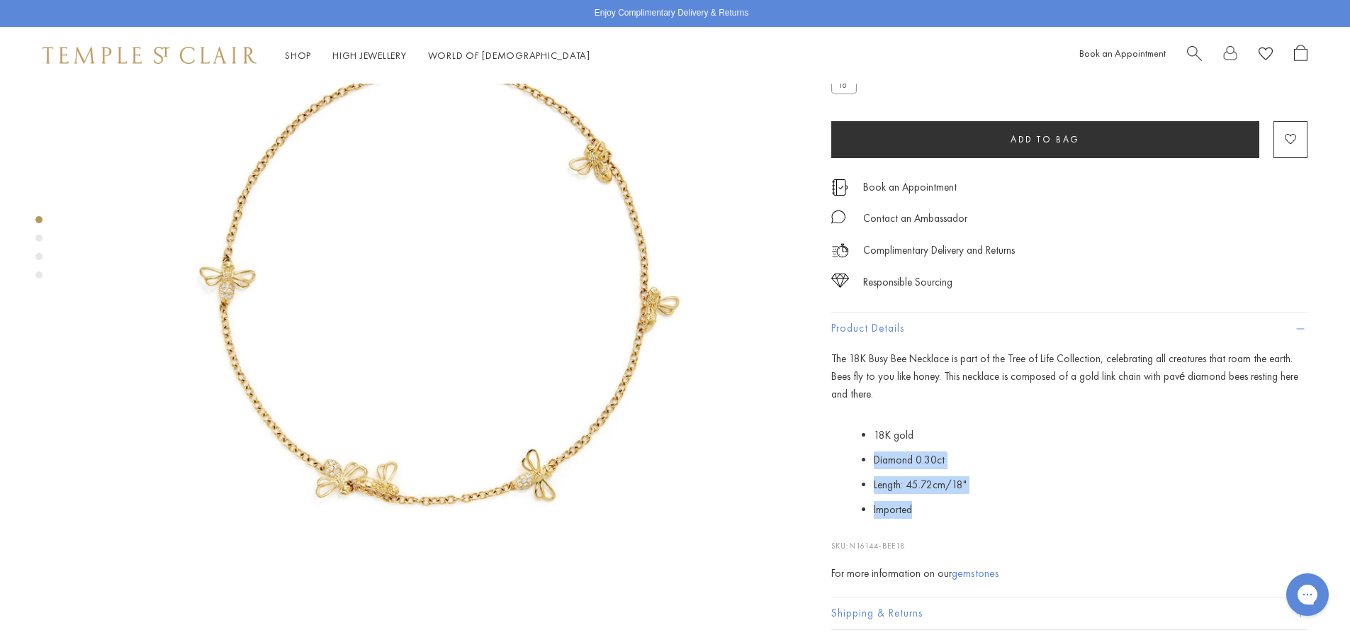
drag, startPoint x: 866, startPoint y: 440, endPoint x: 929, endPoint y: 492, distance: 82.0
click at [929, 492] on ul "18K gold Diamond 0.30ct Length: 45.72cm/18" Imported" at bounding box center [1079, 472] width 455 height 98
copy ul "Diamond 0.30ct Length: 45.72cm/18" Imported"
click at [1022, 448] on li "Diamond 0.30ct" at bounding box center [1091, 460] width 434 height 25
click at [1185, 52] on div "Book an Appointment" at bounding box center [1193, 56] width 228 height 22
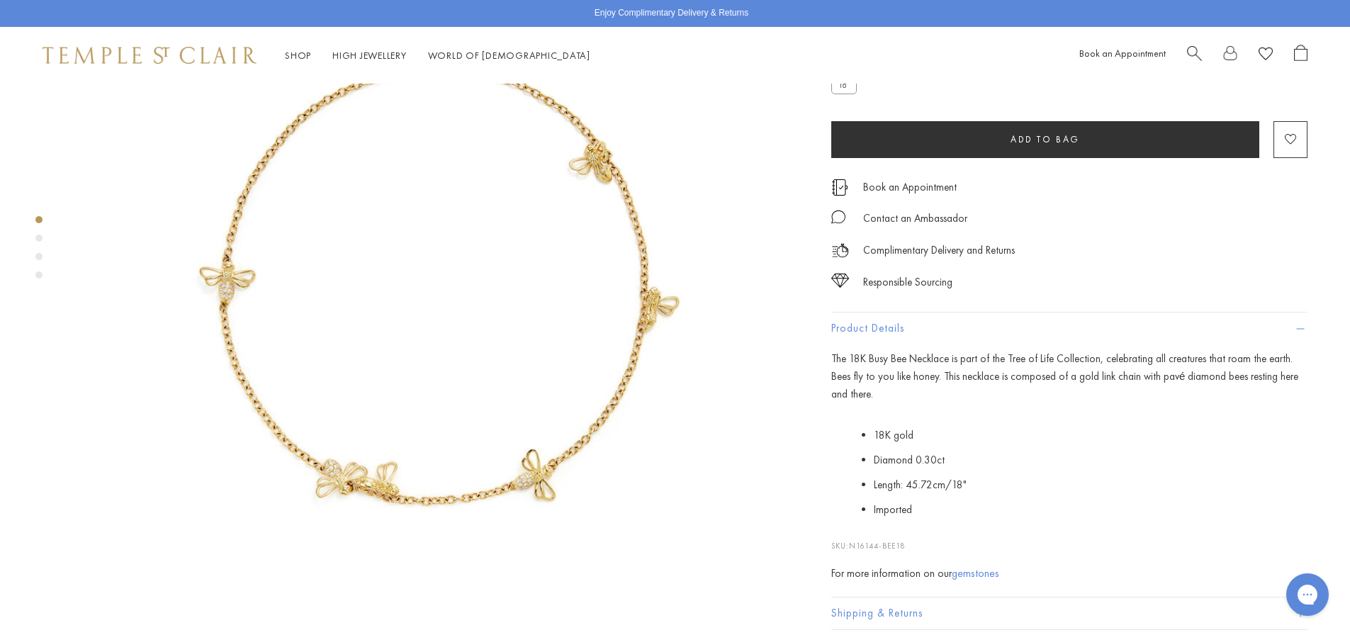
drag, startPoint x: 1197, startPoint y: 48, endPoint x: 1212, endPoint y: 64, distance: 21.5
click at [1197, 48] on span "Search" at bounding box center [1194, 52] width 15 height 15
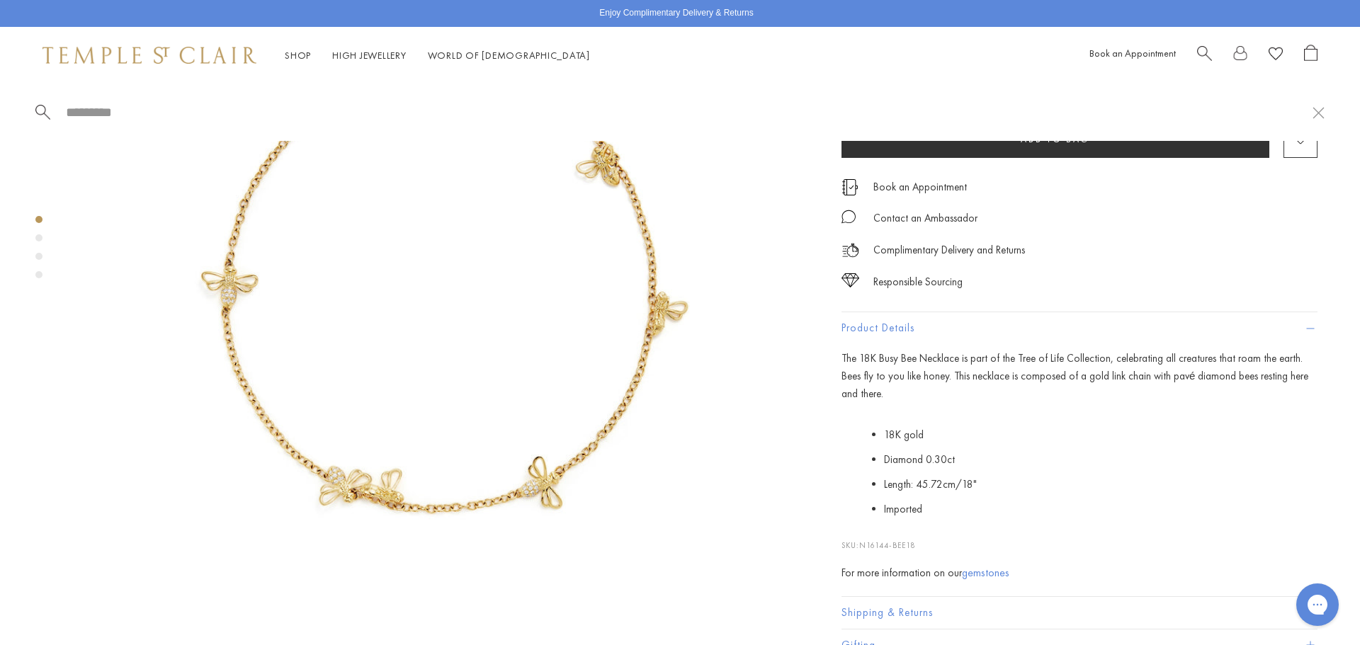
paste input "**********"
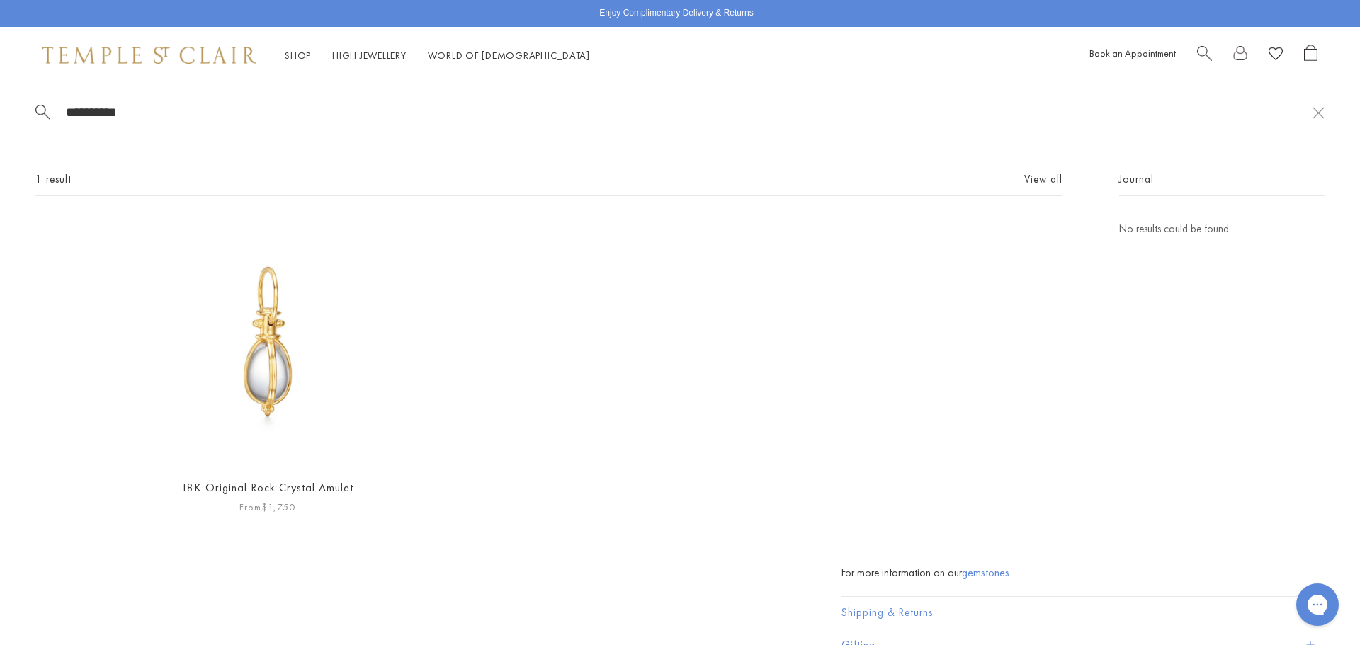
type input "**********"
click at [323, 344] on img at bounding box center [268, 343] width 246 height 246
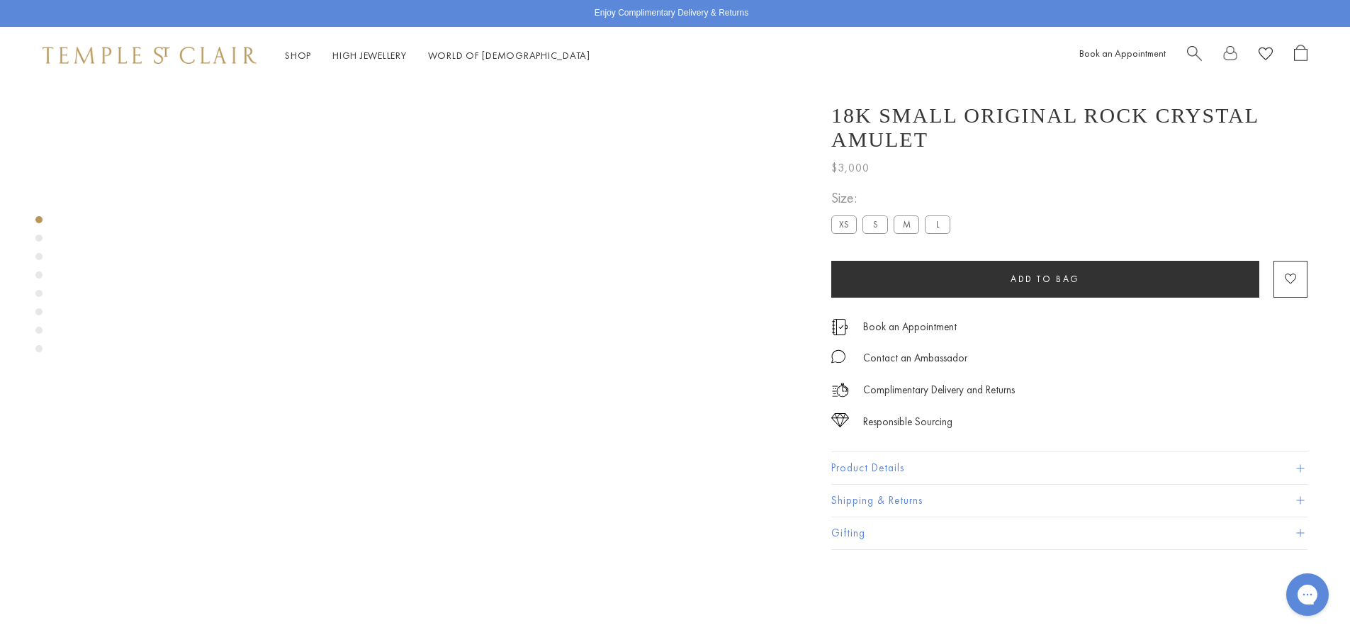
scroll to position [84, 0]
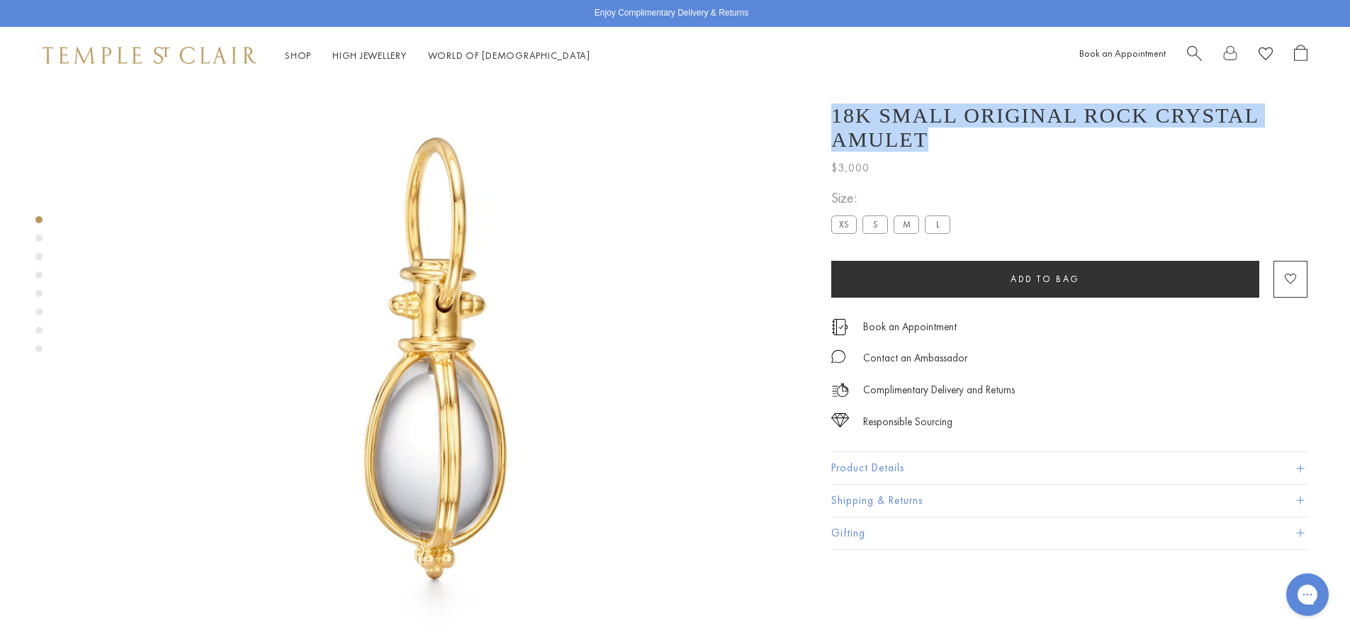
drag, startPoint x: 830, startPoint y: 114, endPoint x: 1292, endPoint y: 112, distance: 461.2
click at [1292, 112] on div "18K Small Original Rock Crystal Amulet $3,000 One of our original amulets, this…" at bounding box center [1059, 319] width 496 height 460
copy h1 "18K Small Original Rock Crystal Amulet"
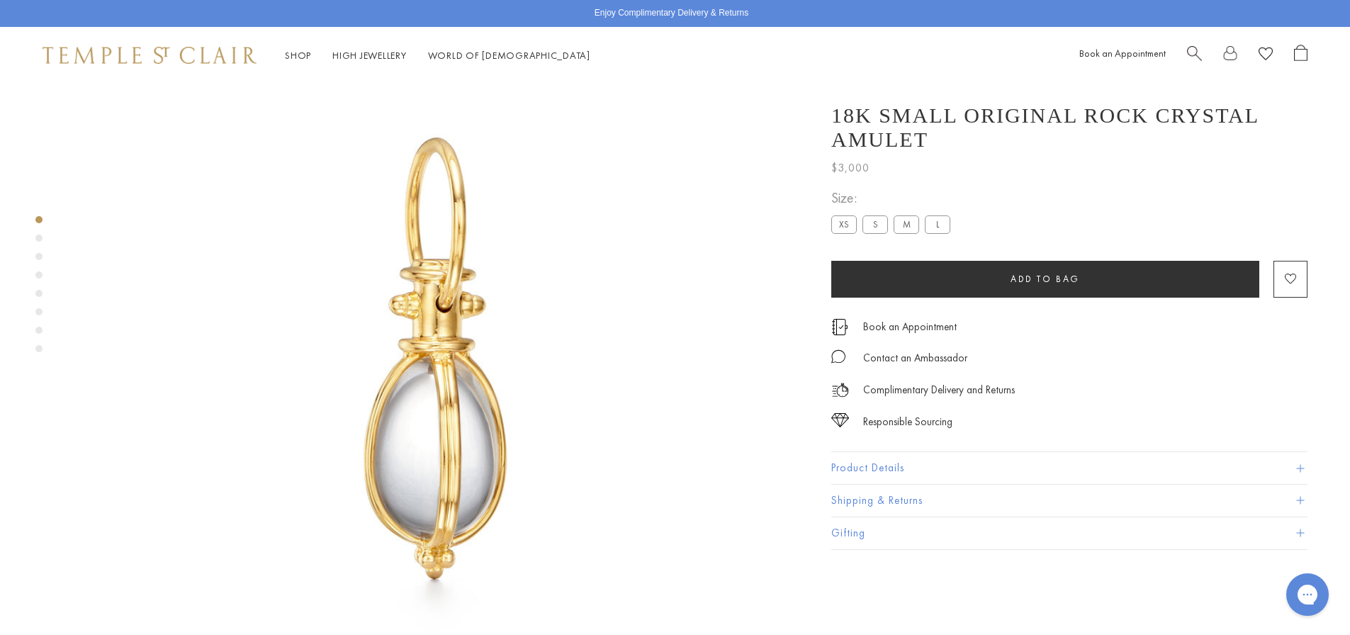
click at [900, 453] on button "Product Details" at bounding box center [1069, 468] width 476 height 32
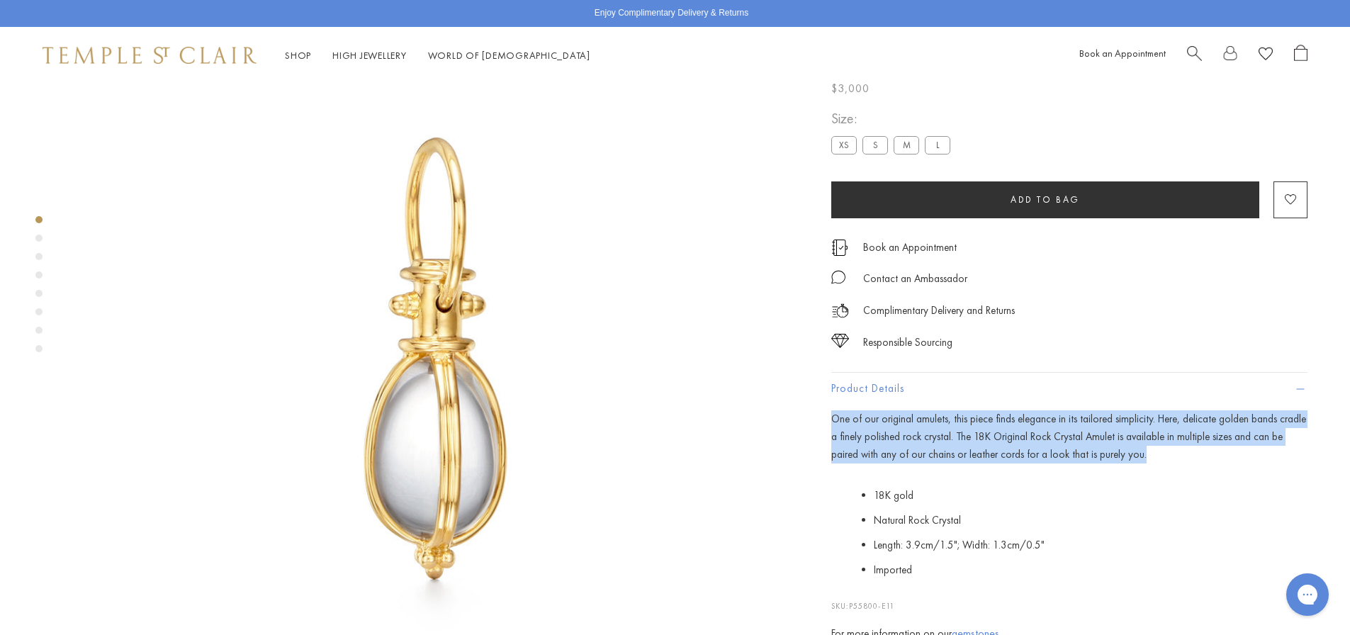
drag, startPoint x: 831, startPoint y: 475, endPoint x: 1112, endPoint y: 510, distance: 283.4
click at [1112, 463] on p "One of our original amulets, this piece finds elegance in its tailored simplici…" at bounding box center [1069, 437] width 476 height 52
copy p "One of our original amulets, this piece finds elegance in its tailored simplici…"
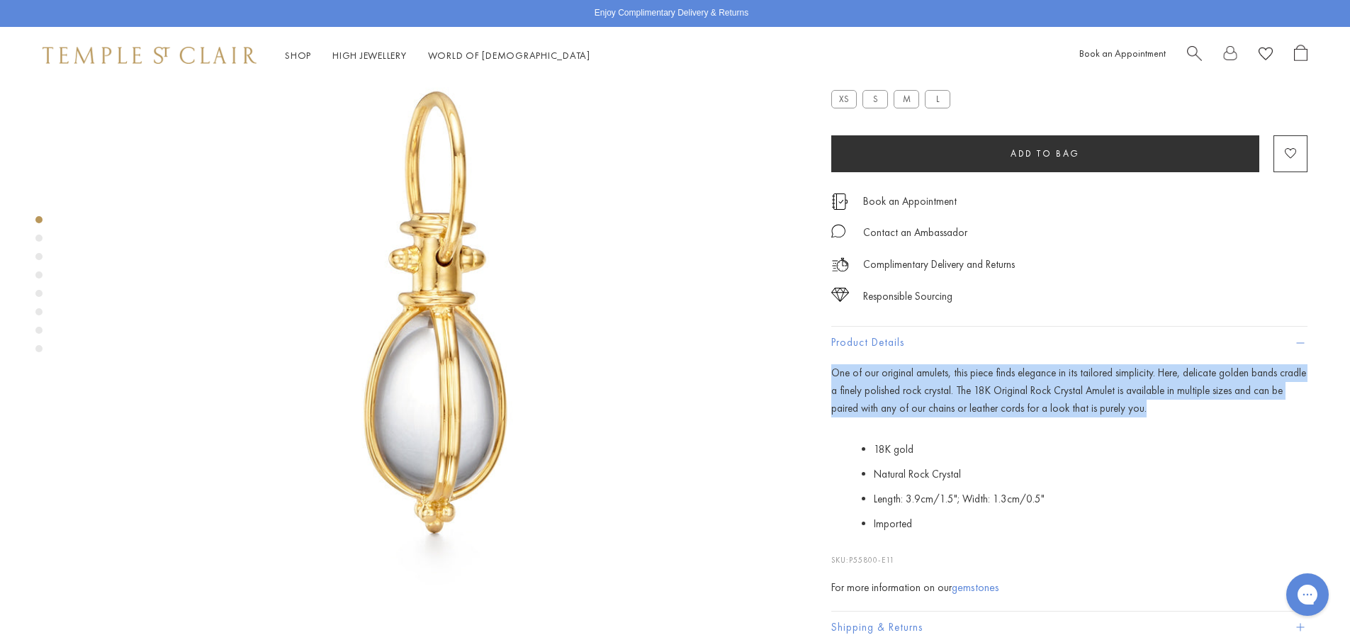
scroll to position [154, 0]
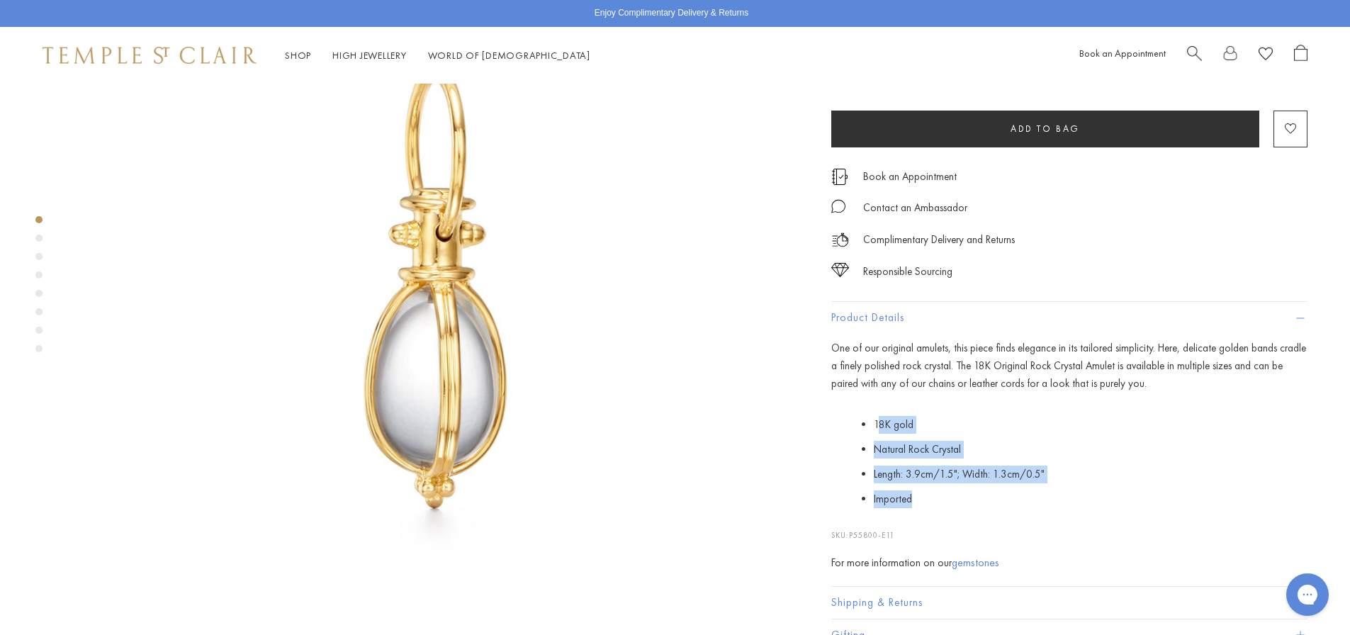
drag, startPoint x: 876, startPoint y: 480, endPoint x: 946, endPoint y: 555, distance: 102.8
click at [946, 512] on ul "18K gold Natural Rock Crystal Length: 3.9cm/1.5"; Width: 1.3cm/0.5" Imported" at bounding box center [1091, 462] width 434 height 98
click at [897, 438] on li "18K gold" at bounding box center [1091, 425] width 434 height 25
drag, startPoint x: 874, startPoint y: 482, endPoint x: 922, endPoint y: 545, distance: 78.4
click at [922, 512] on ul "18K gold Natural Rock Crystal Length: 3.9cm/1.5"; Width: 1.3cm/0.5" Imported" at bounding box center [1091, 462] width 434 height 98
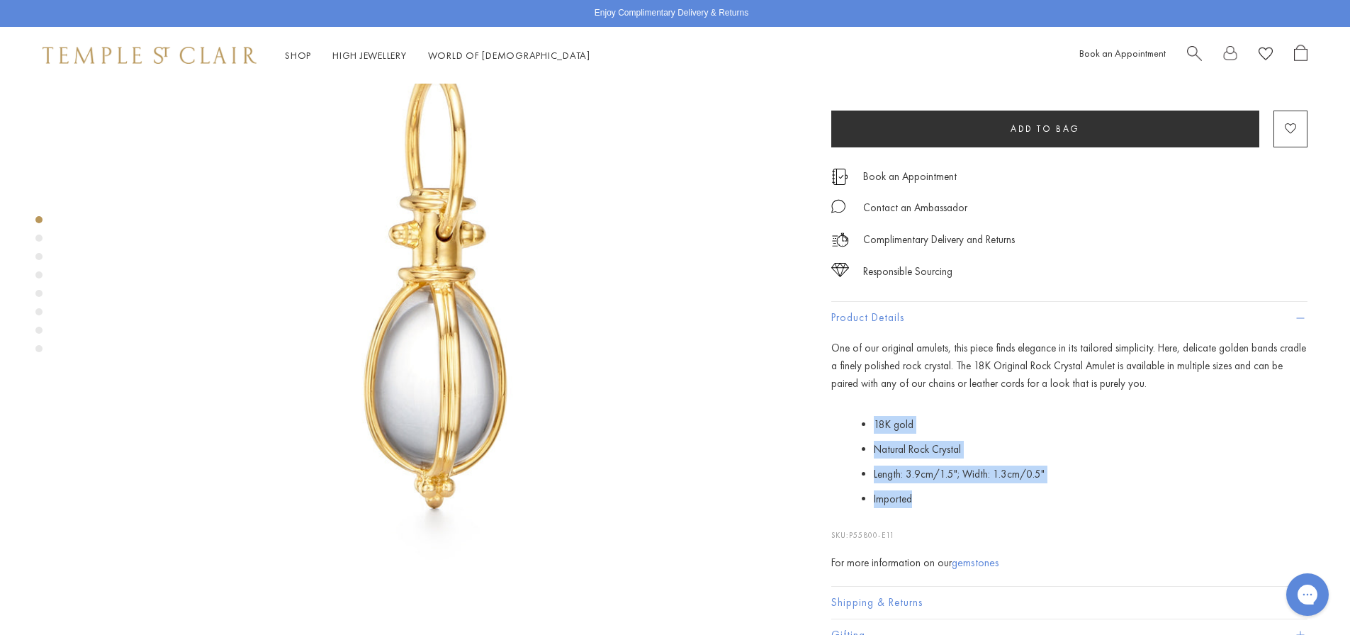
copy ul "18K gold Natural Rock Crystal Length: 3.9cm/1.5"; Width: 1.3cm/0.5" Imported"
click at [998, 463] on li "Natural Rock Crystal" at bounding box center [1091, 450] width 434 height 25
drag, startPoint x: 872, startPoint y: 502, endPoint x: 969, endPoint y: 509, distance: 97.3
click at [969, 509] on ul "18K gold Natural Rock Crystal Length: 3.9cm/1.5"; Width: 1.3cm/0.5" Imported" at bounding box center [1079, 462] width 455 height 98
copy li "Natural Rock Crystal"
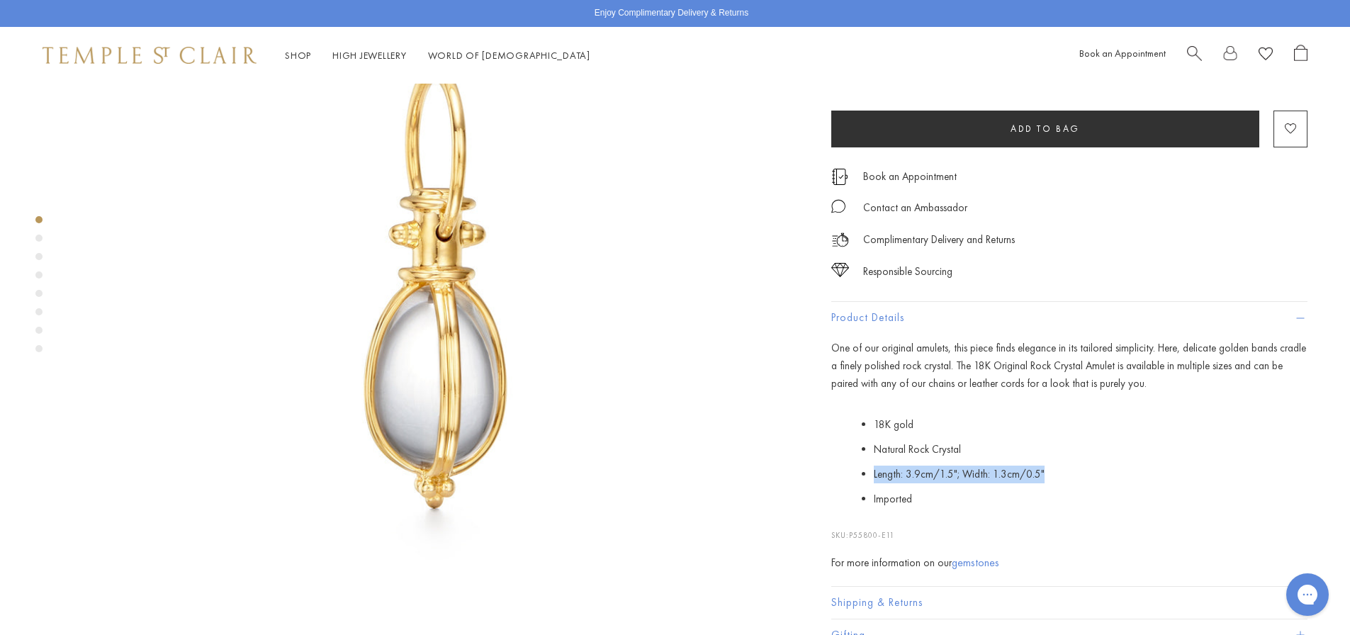
drag, startPoint x: 876, startPoint y: 530, endPoint x: 1079, endPoint y: 529, distance: 202.6
click at [1079, 512] on ul "18K gold Natural Rock Crystal Length: 3.9cm/1.5"; Width: 1.3cm/0.5" Imported" at bounding box center [1079, 462] width 455 height 98
copy li "Length: 3.9cm/1.5"; Width: 1.3cm/0.5""
click at [419, 287] on img at bounding box center [434, 292] width 726 height 726
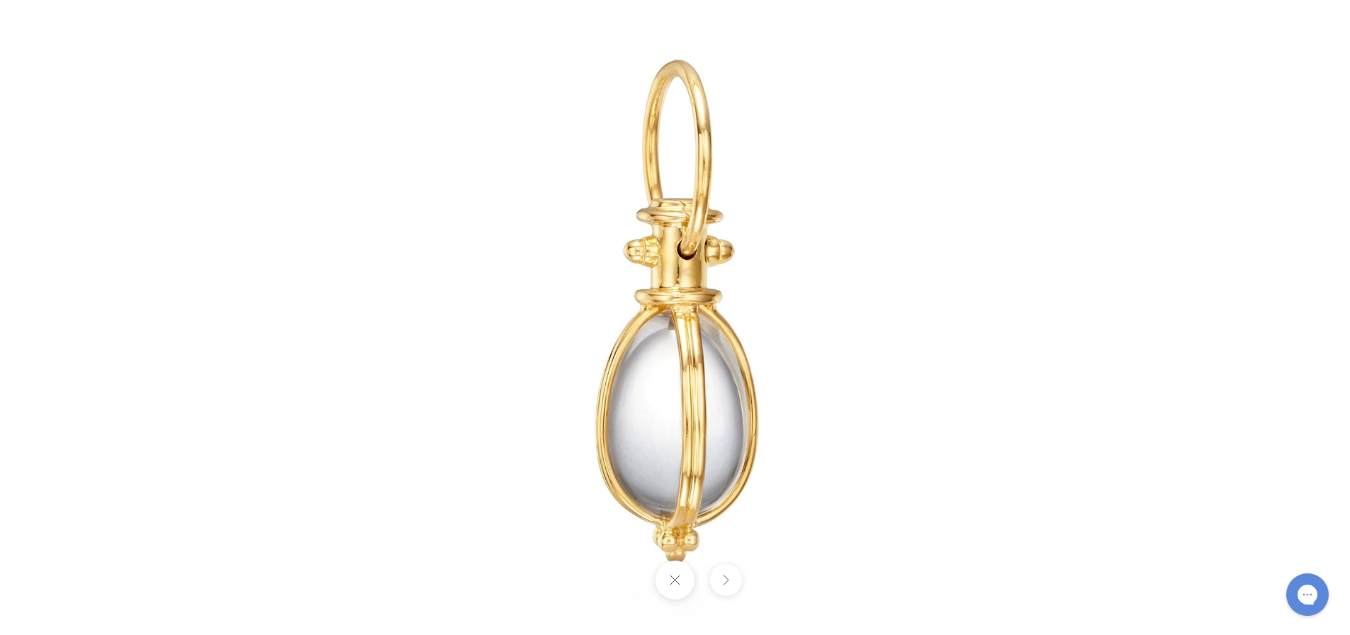
click at [693, 571] on div at bounding box center [675, 579] width 1350 height 39
click at [686, 577] on button at bounding box center [674, 579] width 39 height 39
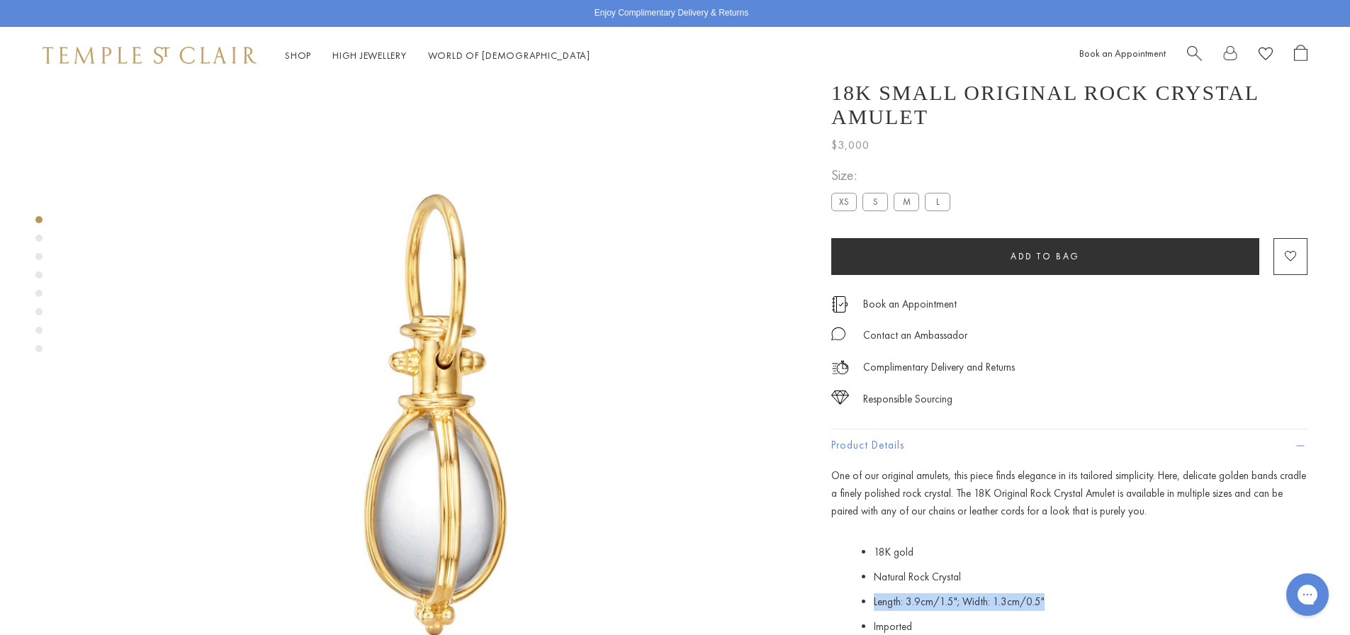
scroll to position [71, 0]
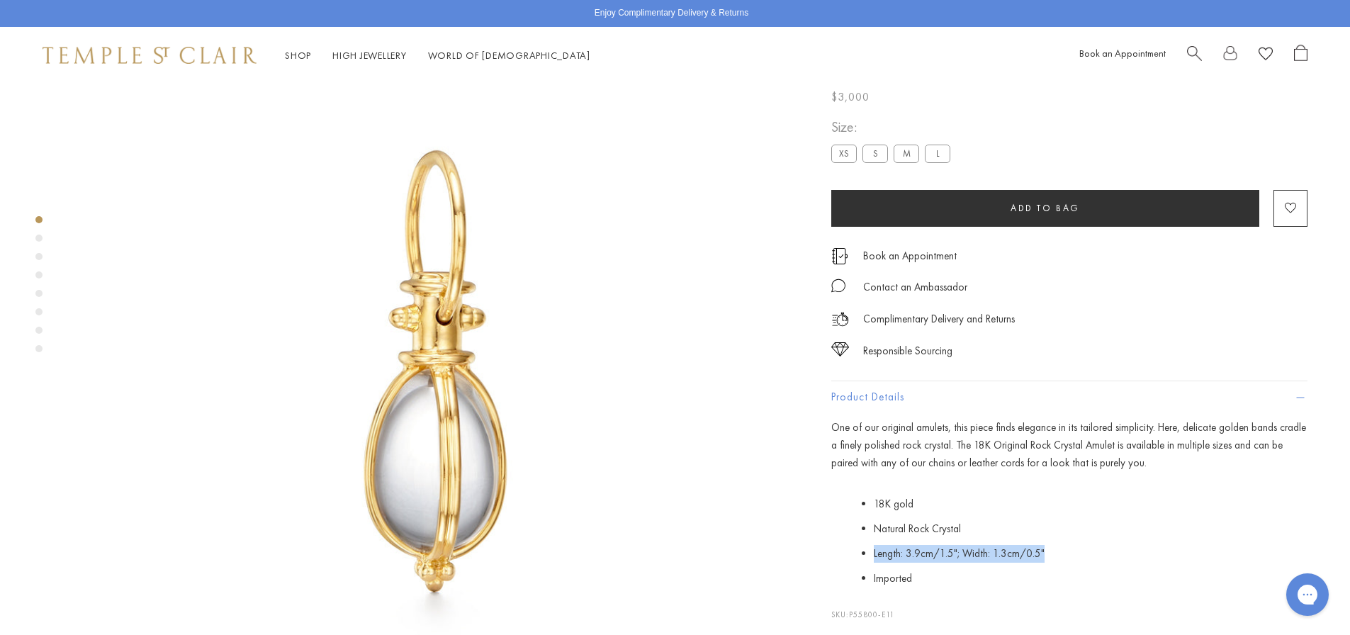
click at [459, 399] on img at bounding box center [434, 376] width 726 height 726
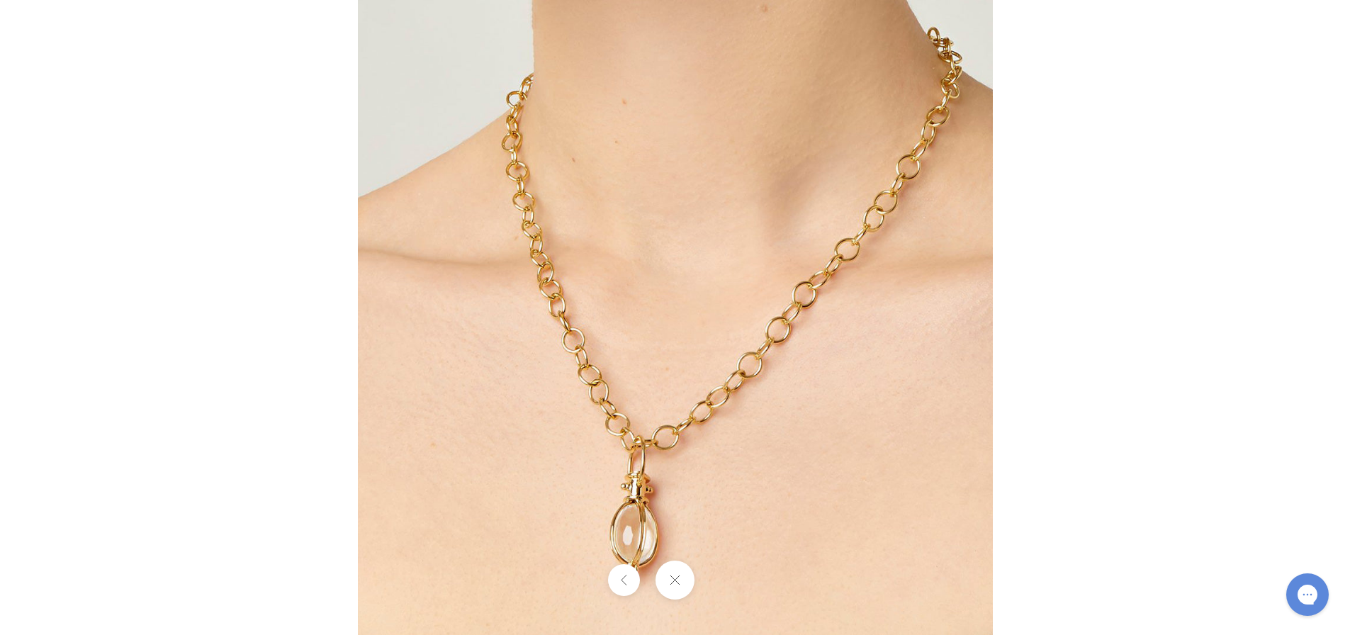
click at [660, 577] on button at bounding box center [674, 579] width 39 height 39
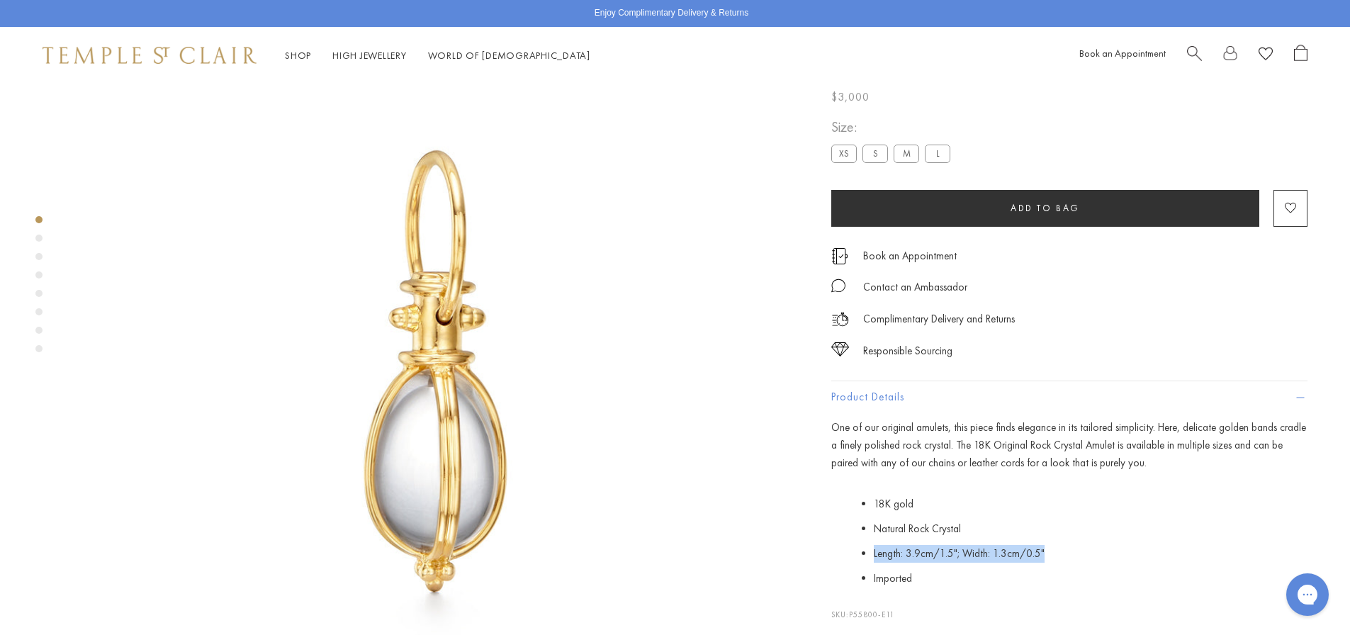
click at [424, 365] on img at bounding box center [434, 376] width 726 height 726
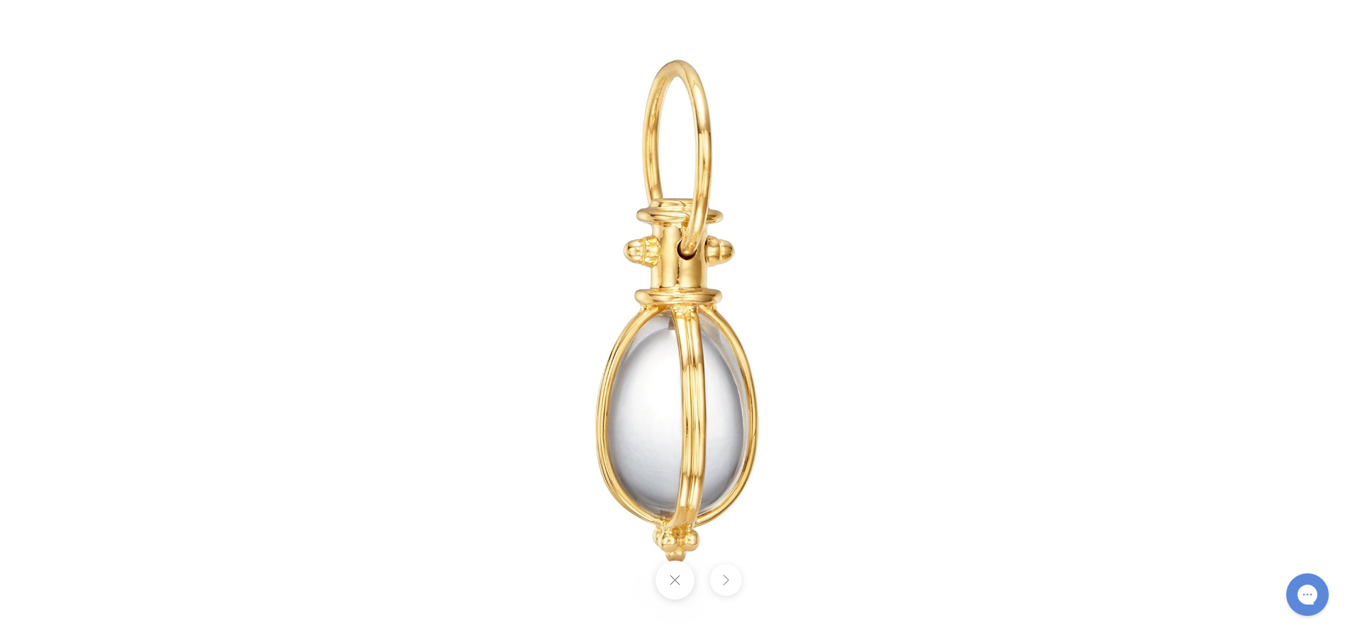
click at [676, 583] on button at bounding box center [674, 579] width 39 height 39
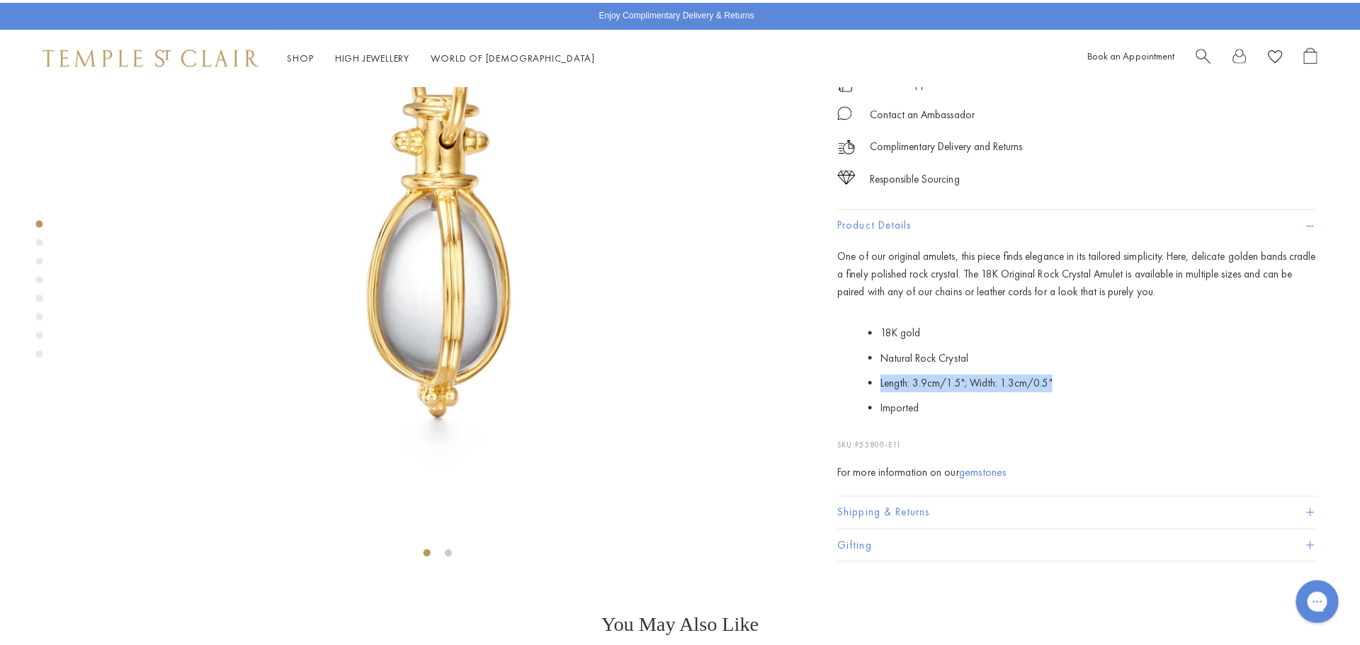
scroll to position [283, 0]
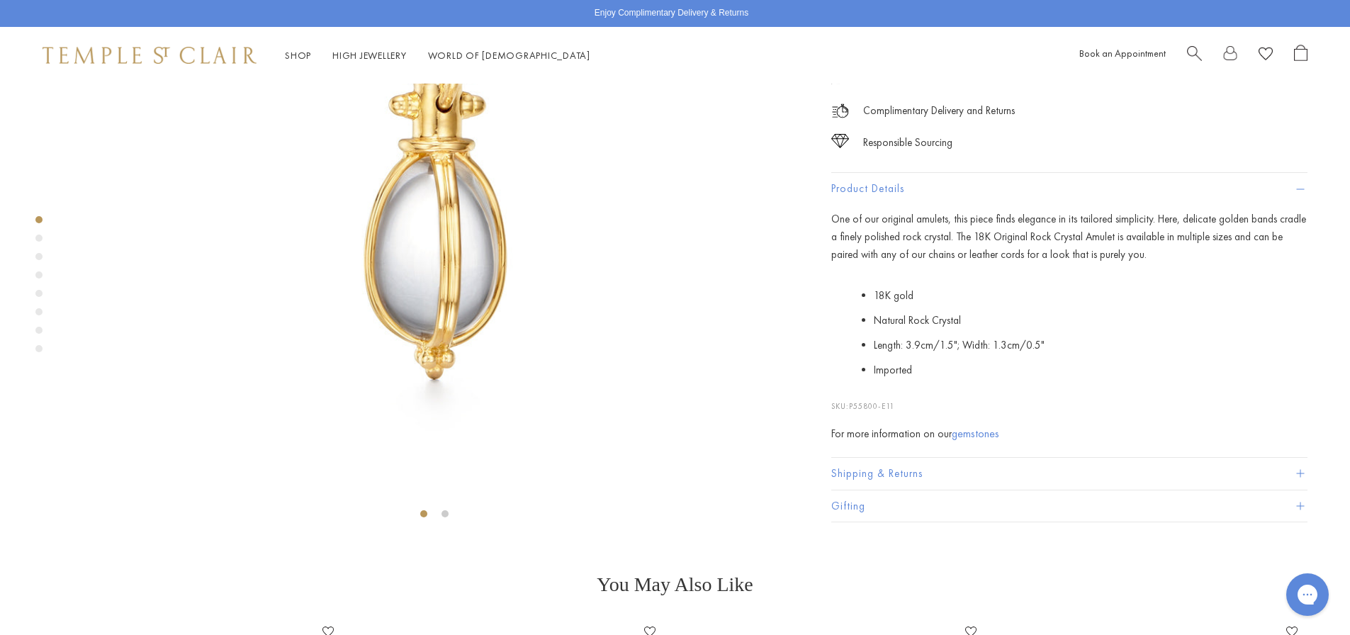
click at [1052, 383] on ul "18K gold Natural Rock Crystal Length: 3.9cm/1.5"; Width: 1.3cm/0.5" Imported" at bounding box center [1091, 333] width 434 height 98
click at [1187, 51] on span "Search" at bounding box center [1194, 52] width 15 height 15
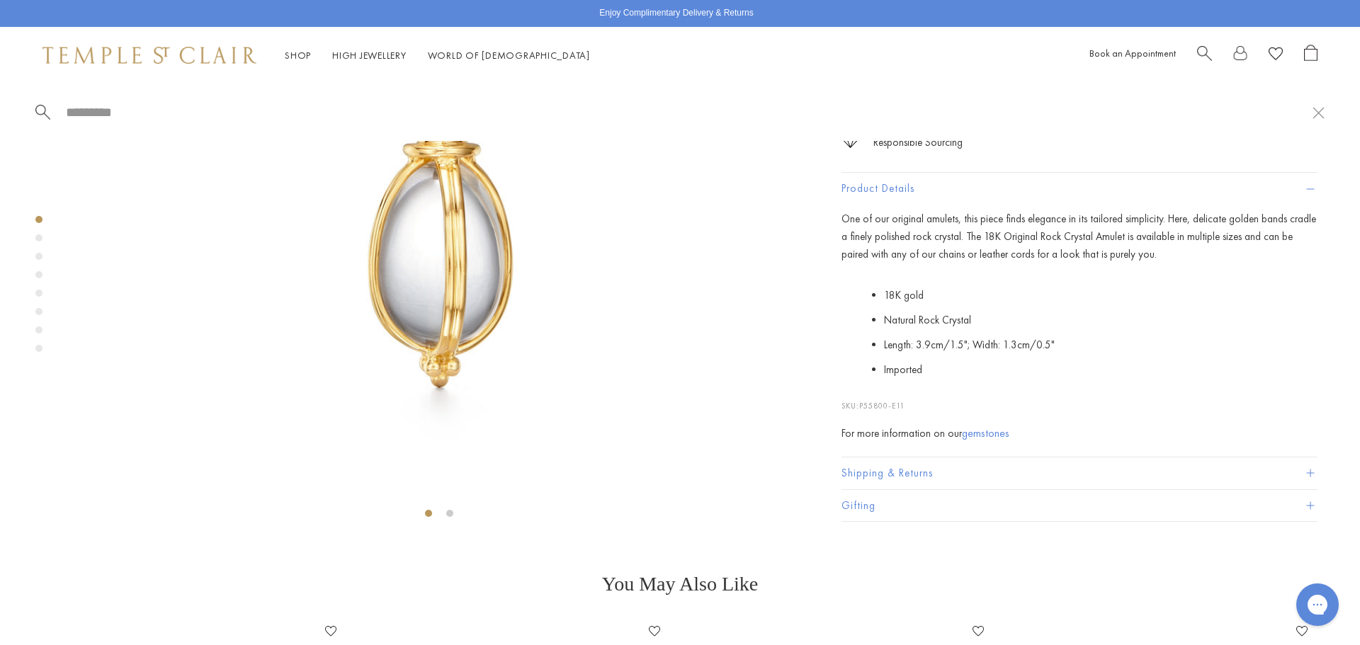
paste input "**********"
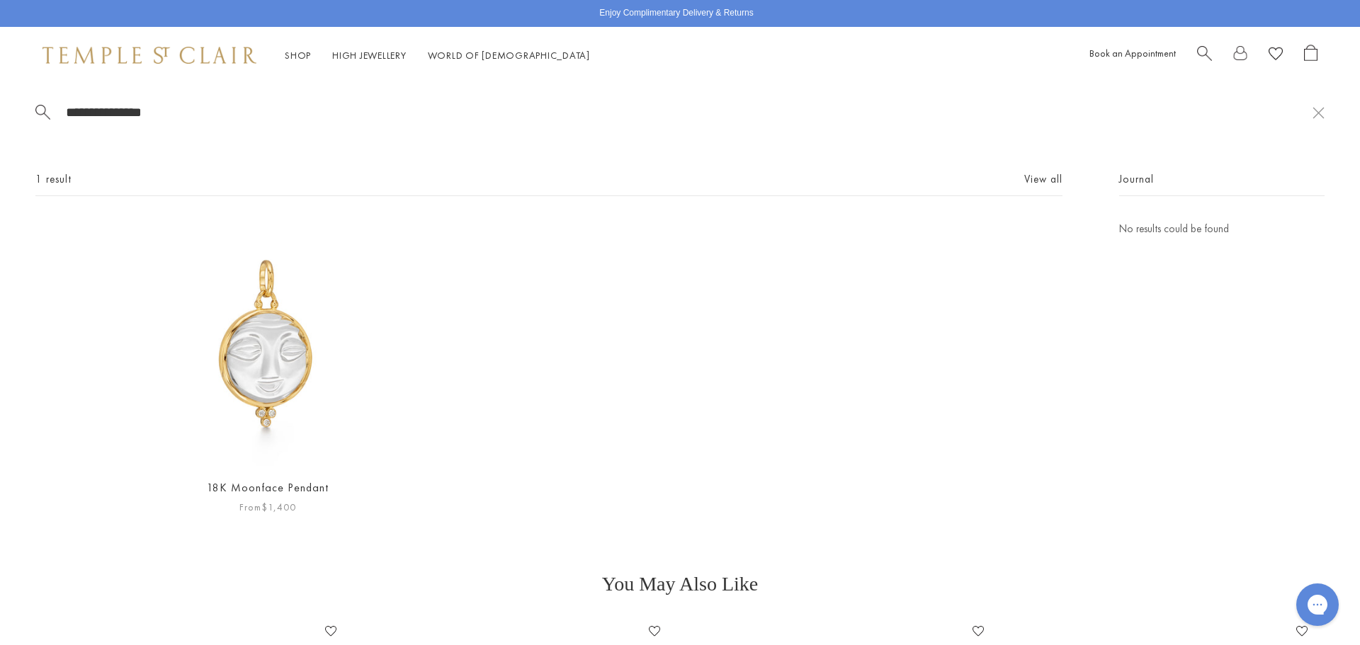
type input "**********"
click at [321, 305] on img at bounding box center [268, 343] width 246 height 246
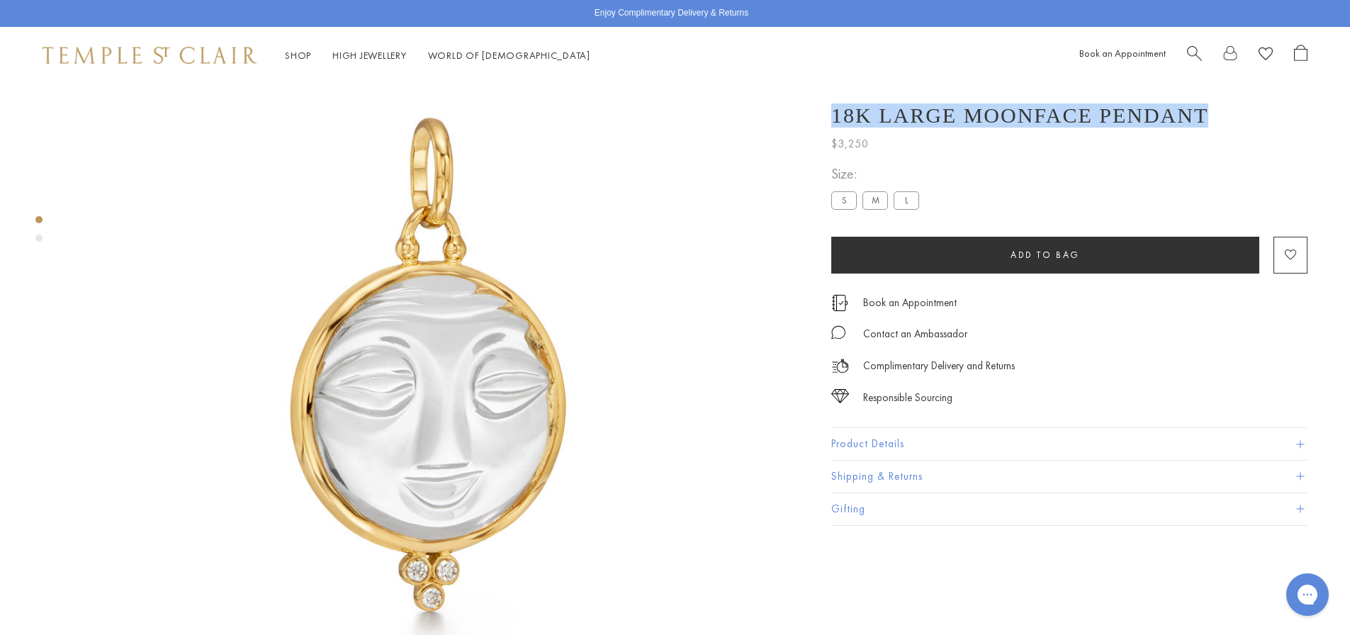
drag, startPoint x: 828, startPoint y: 115, endPoint x: 1168, endPoint y: 111, distance: 339.4
click at [1168, 111] on div "18K Large Moonface Pendant $3,250 A smiling moonface is perfect for those who l…" at bounding box center [1059, 307] width 496 height 436
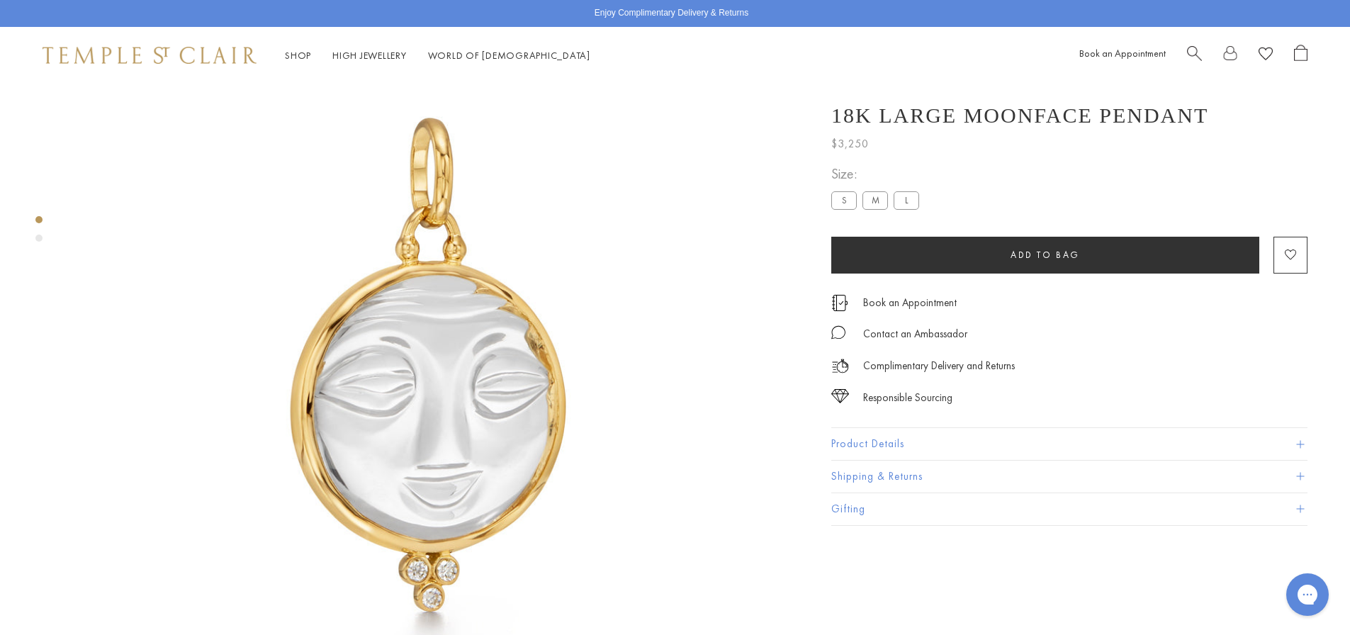
click at [864, 445] on button "Product Details" at bounding box center [1069, 444] width 476 height 32
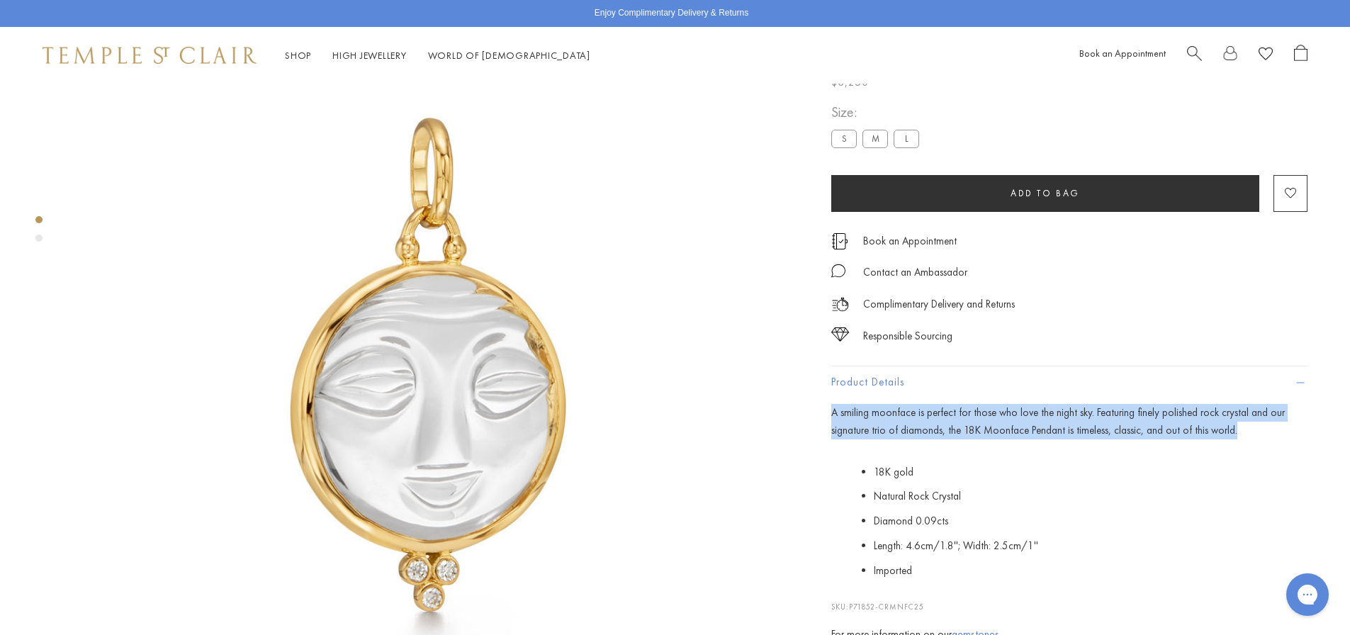
drag, startPoint x: 821, startPoint y: 478, endPoint x: 1223, endPoint y: 500, distance: 402.3
click at [1223, 500] on div "18K Large Moonface Pendant $3,250 A smiling moonface is perfect for those who l…" at bounding box center [1059, 375] width 496 height 695
copy p "A smiling moonface is perfect for those who love the night sky. Featuring finel…"
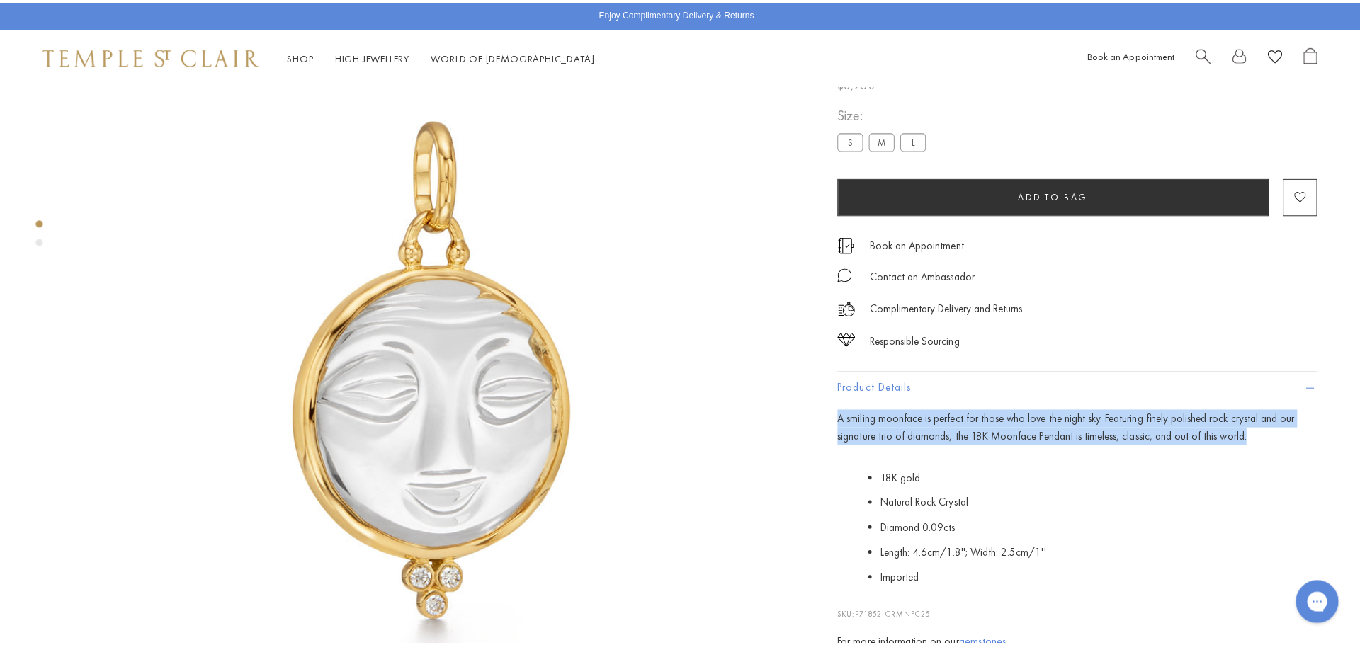
scroll to position [154, 0]
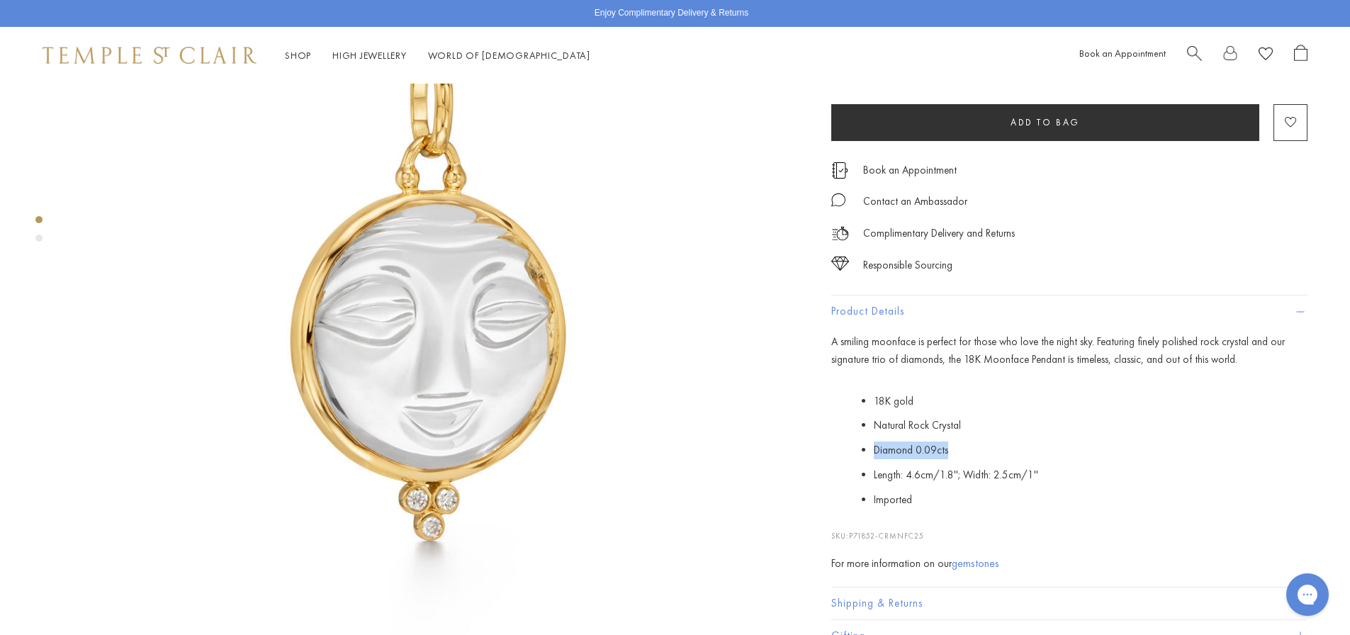
drag, startPoint x: 873, startPoint y: 514, endPoint x: 959, endPoint y: 513, distance: 85.7
click at [959, 512] on ul "18K gold Natural Rock [PERSON_NAME] 0.09cts Length: 4.6cm/1.8''; Width: 2.5cm/1…" at bounding box center [1079, 450] width 455 height 123
copy span "Diamond 0.09cts"
drag, startPoint x: 871, startPoint y: 539, endPoint x: 1045, endPoint y: 539, distance: 173.6
click at [1045, 512] on ul "18K gold Natural Rock [PERSON_NAME] 0.09cts Length: 4.6cm/1.8''; Width: 2.5cm/1…" at bounding box center [1079, 450] width 455 height 123
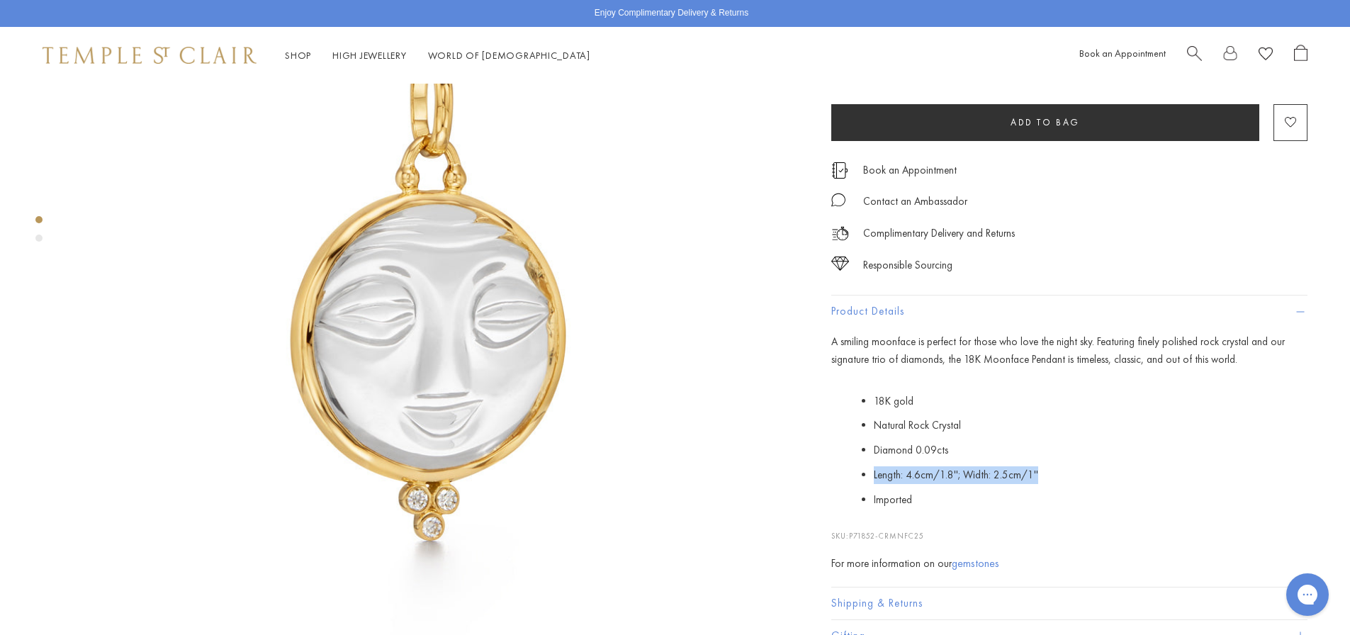
copy span "Length: 4.6cm/1.8''; Width: 2.5cm/1''"
click at [538, 304] on img at bounding box center [434, 292] width 726 height 726
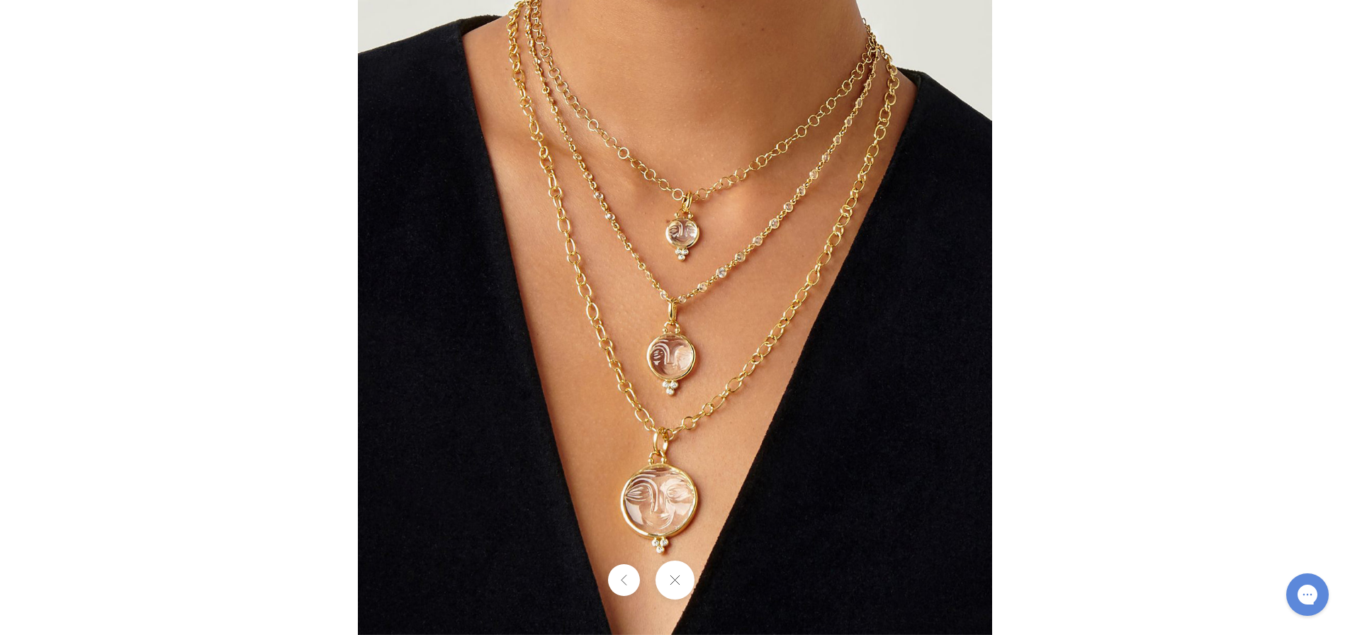
click at [679, 580] on button at bounding box center [674, 579] width 39 height 39
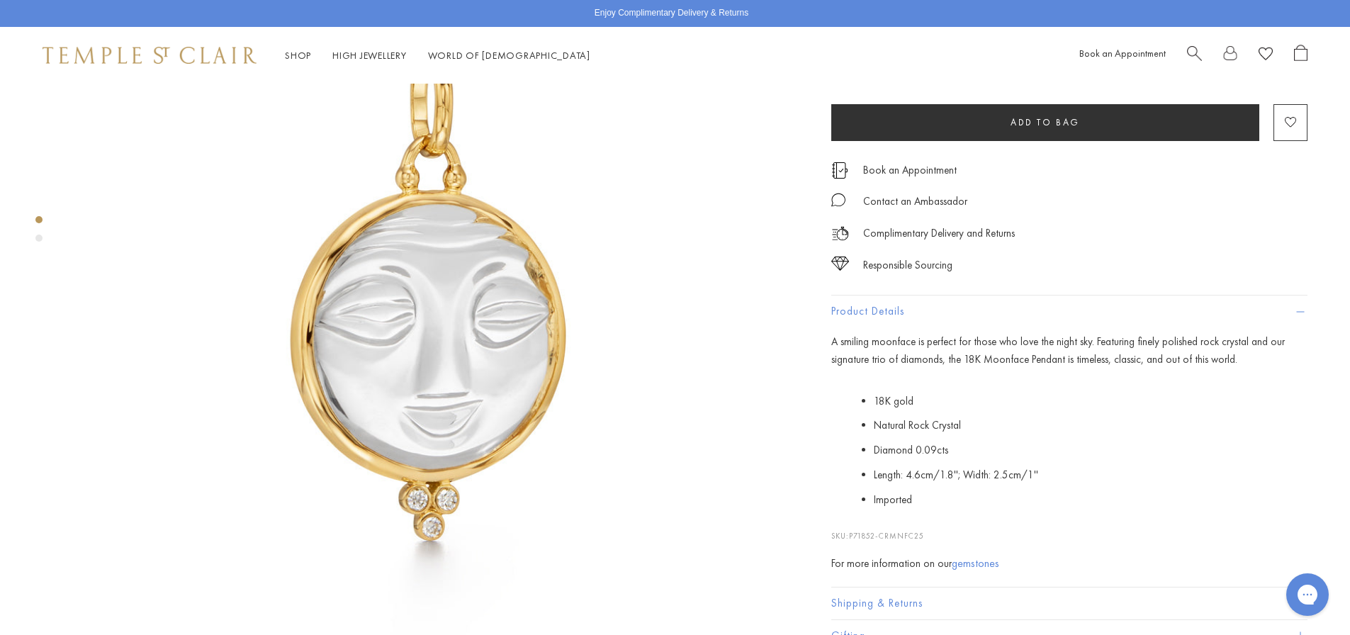
click at [1002, 439] on li "Natural Rock Crystal" at bounding box center [1091, 426] width 434 height 25
click at [1189, 55] on span "Search" at bounding box center [1194, 52] width 15 height 15
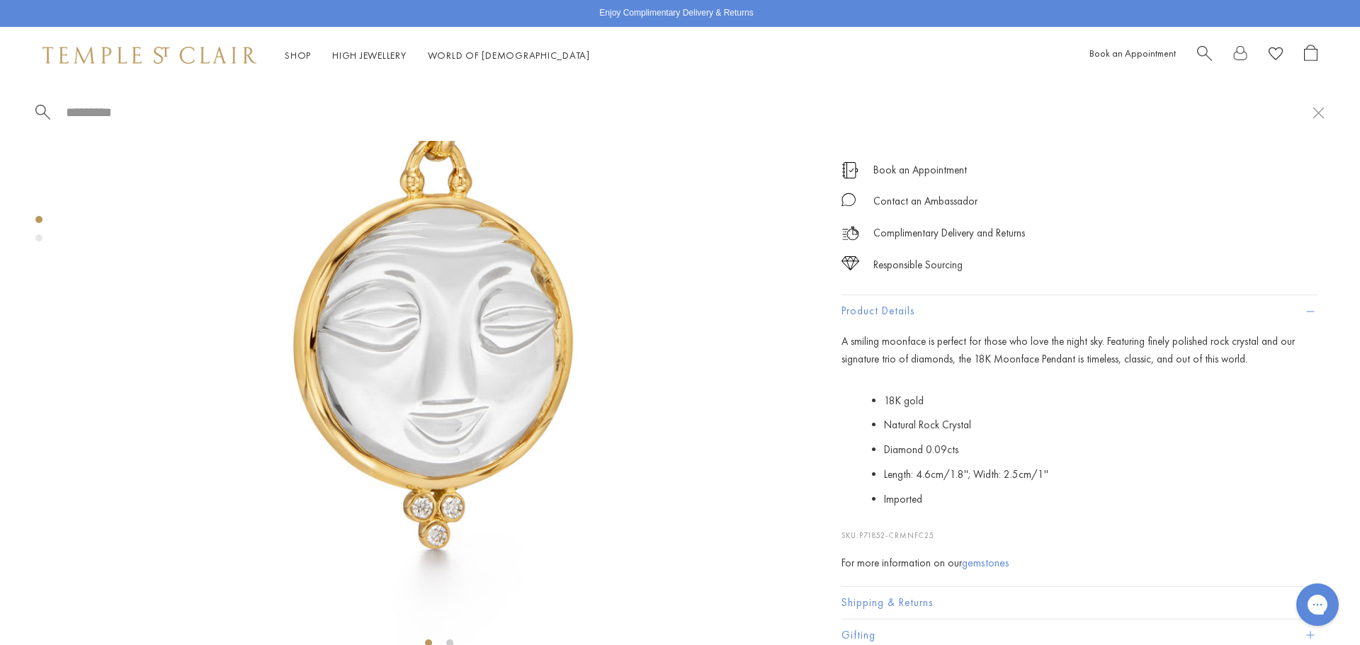
paste input "**********"
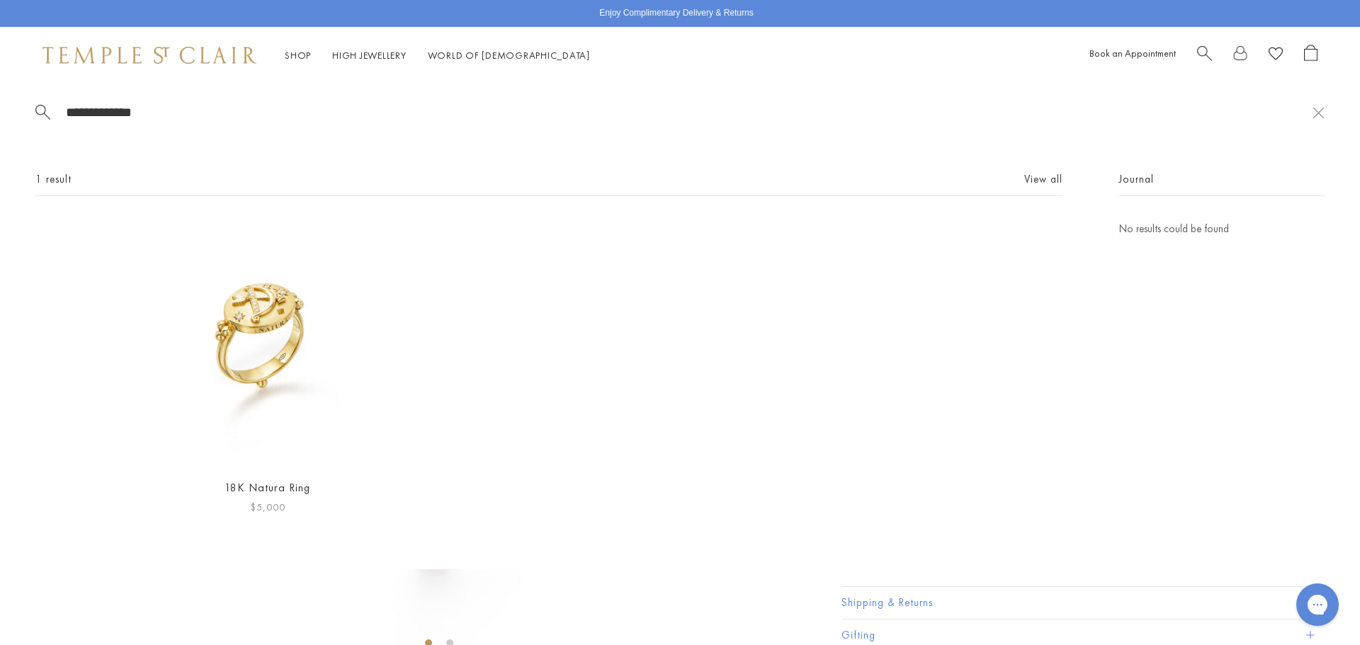
type input "**********"
click at [276, 333] on img at bounding box center [268, 343] width 246 height 246
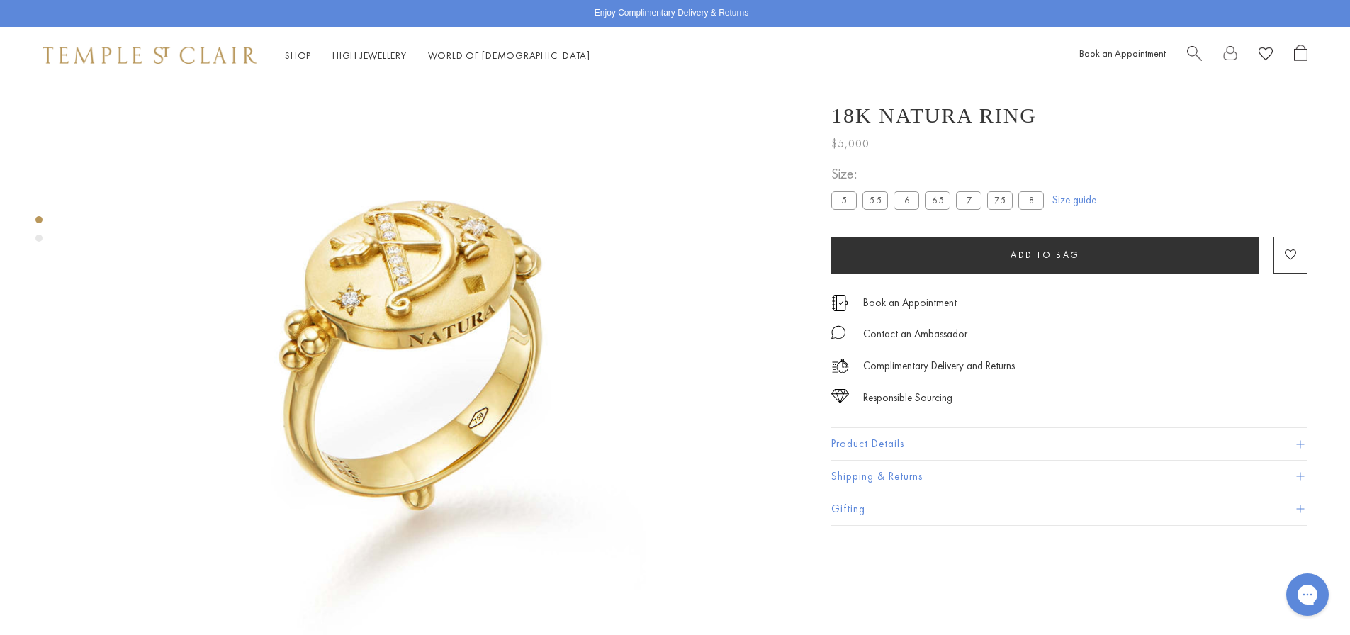
scroll to position [84, 0]
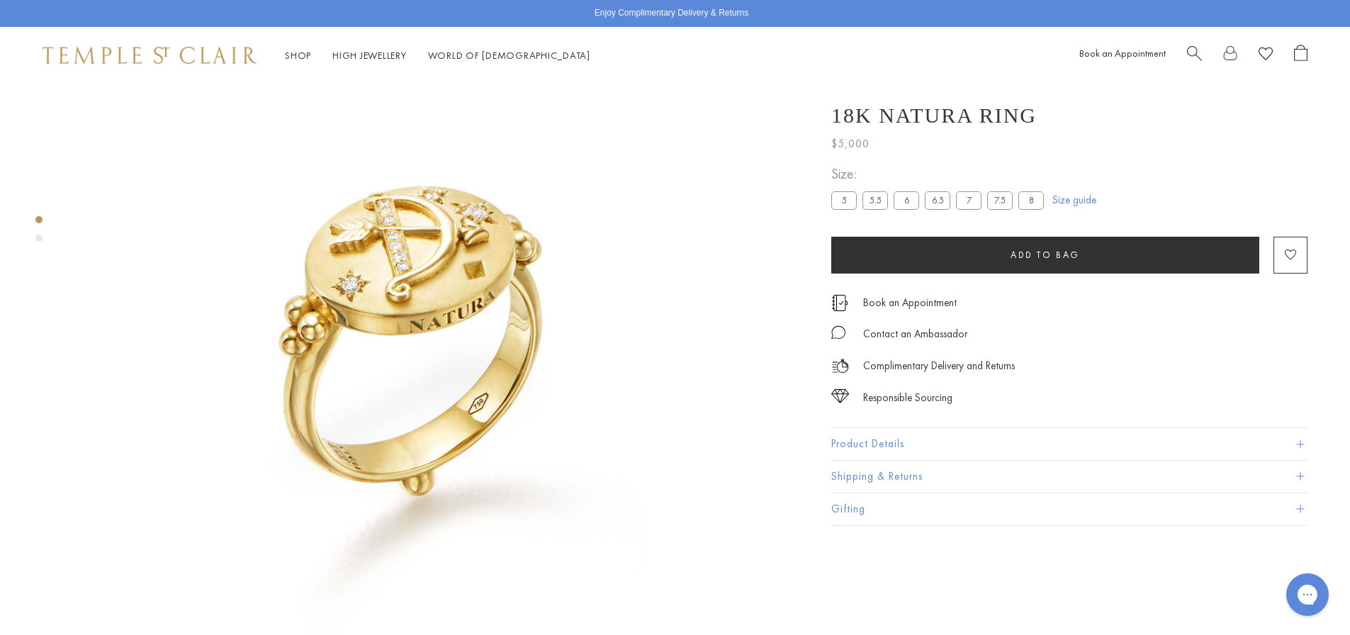
drag, startPoint x: 825, startPoint y: 115, endPoint x: 1023, endPoint y: 118, distance: 197.7
click at [1023, 118] on div "18K Natura Ring $5,000 The 18K Natura Ring is inspired by [PERSON_NAME], goddes…" at bounding box center [1059, 307] width 496 height 436
click at [529, 350] on img at bounding box center [434, 363] width 726 height 726
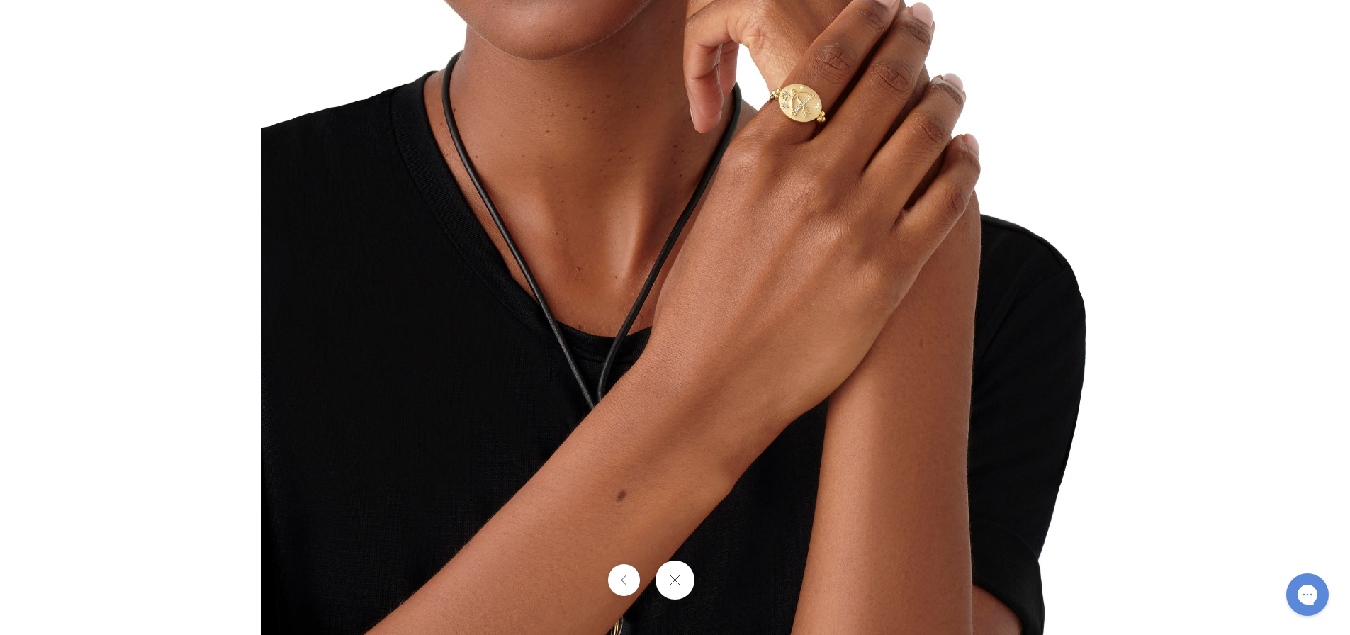
click at [683, 580] on button at bounding box center [674, 579] width 39 height 39
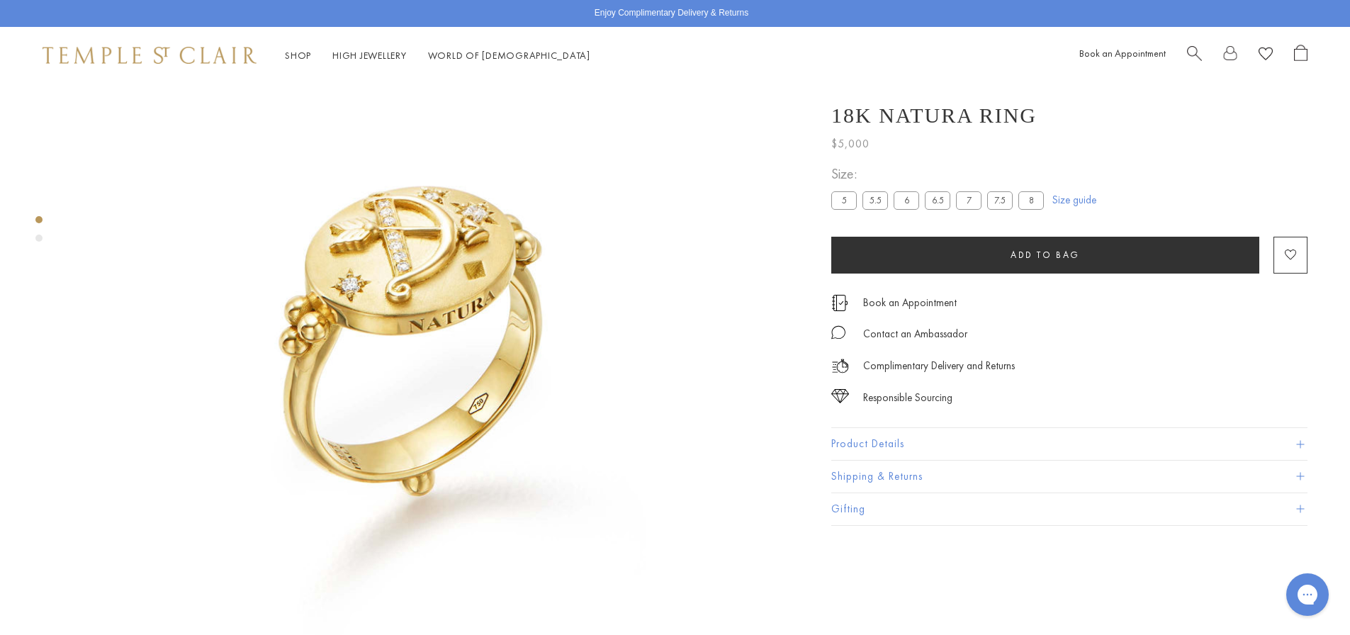
click at [886, 445] on button "Product Details" at bounding box center [1069, 444] width 476 height 32
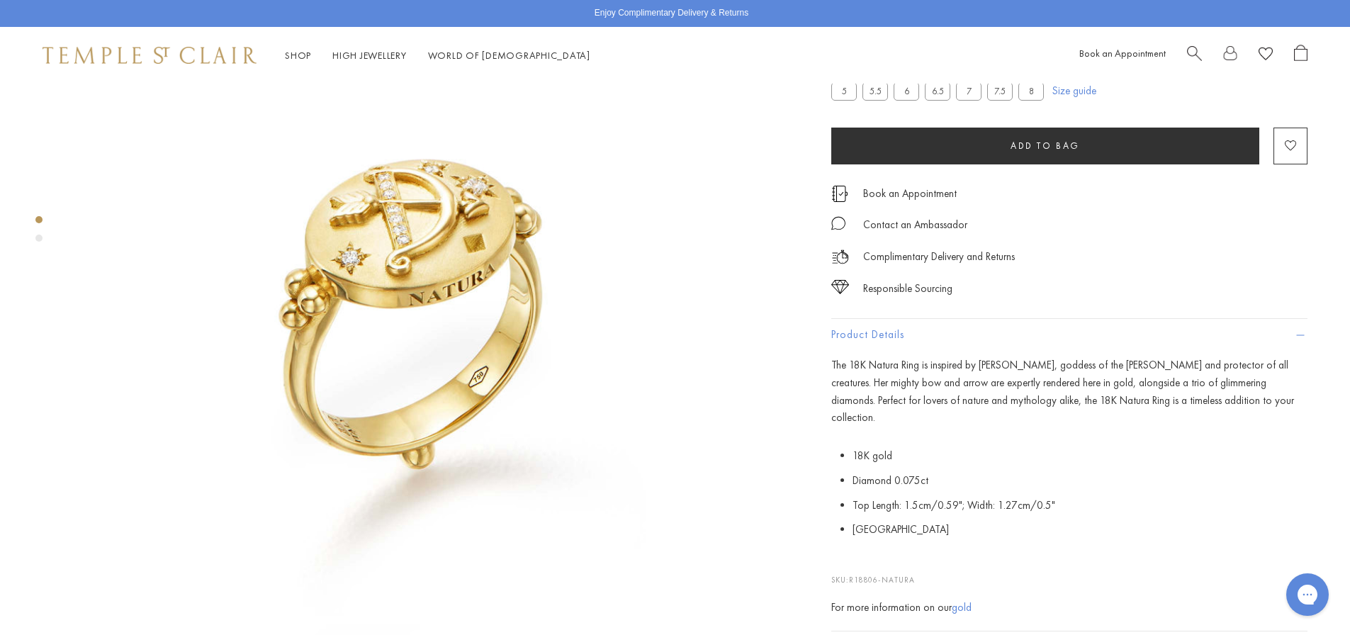
scroll to position [154, 0]
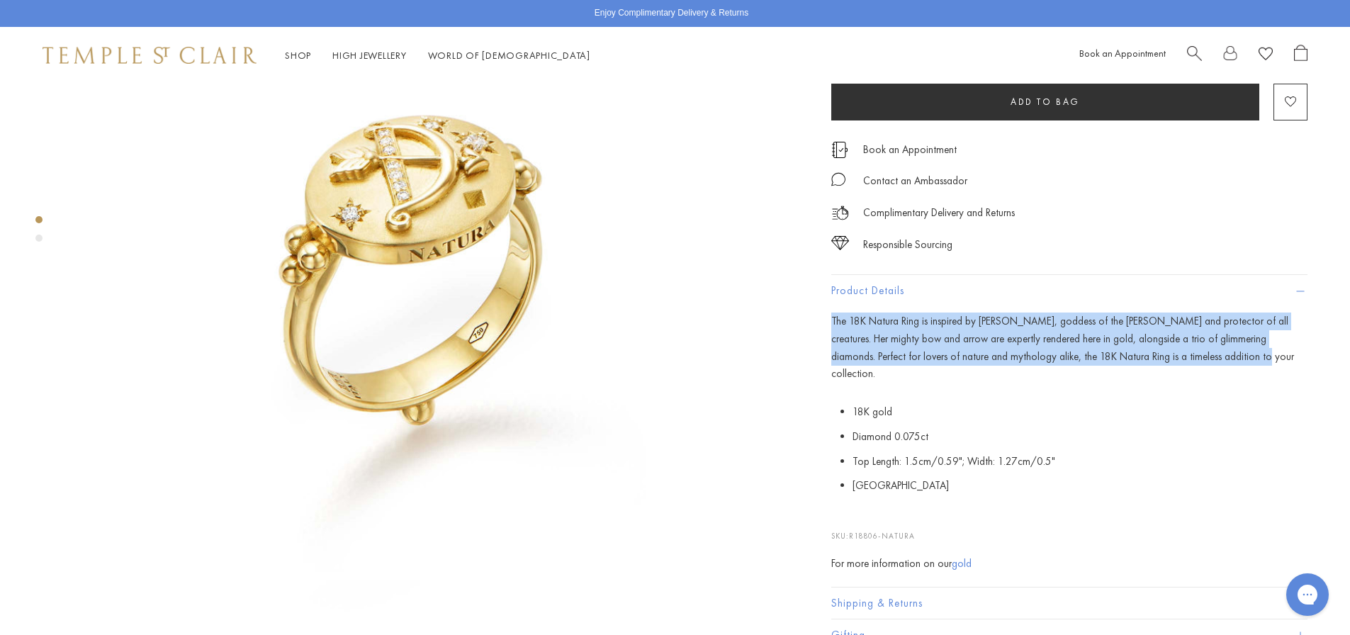
drag, startPoint x: 828, startPoint y: 407, endPoint x: 1200, endPoint y: 436, distance: 373.0
click at [1200, 436] on div "18K Natura Ring $5,000 The 18K Natura Ring is inspired by [PERSON_NAME], goddes…" at bounding box center [1059, 294] width 496 height 716
copy p "The 18K Natura Ring is inspired by [PERSON_NAME], goddess of the [PERSON_NAME] …"
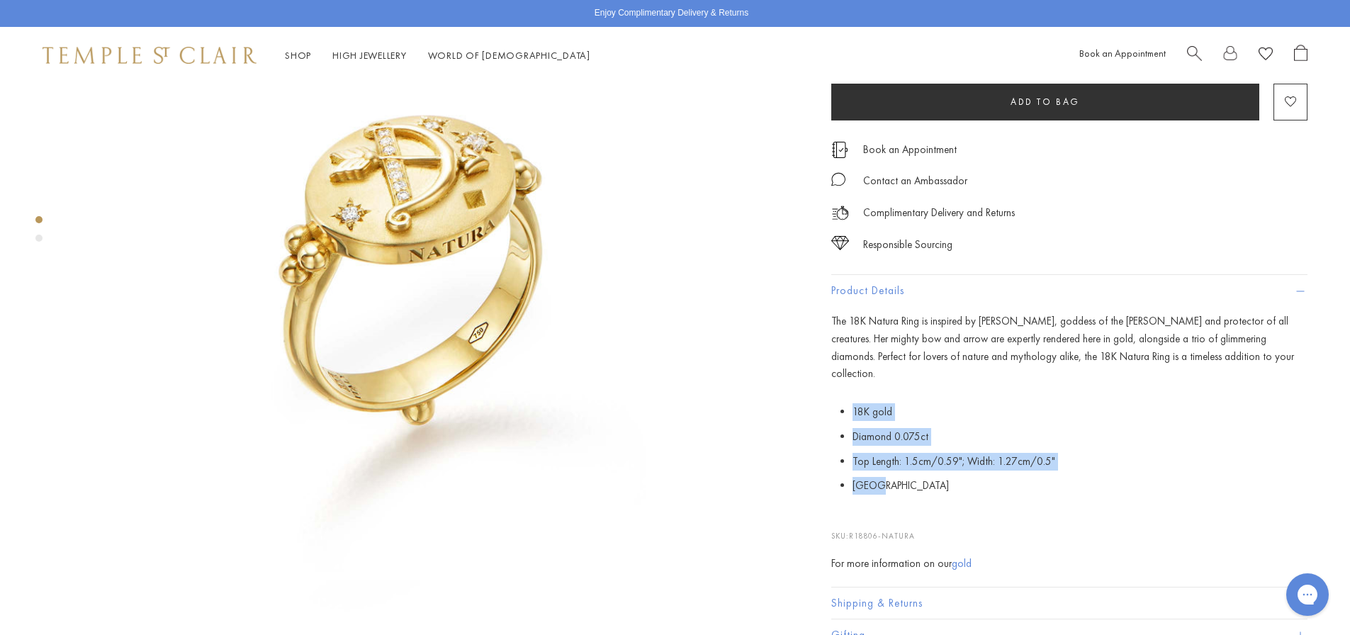
drag, startPoint x: 854, startPoint y: 471, endPoint x: 903, endPoint y: 546, distance: 90.0
click at [903, 498] on ul "18K gold Diamond 0.075ct Top Length: 1.5cm/0.59"; Width: 1.27cm/0.5" [GEOGRAPHI…" at bounding box center [1079, 449] width 455 height 98
copy ul "18K gold Diamond 0.075ct Top Length: 1.5cm/0.59"; Width: 1.27cm/0.5" [GEOGRAPHI…"
click at [922, 449] on li "Diamond 0.075ct" at bounding box center [1079, 436] width 455 height 25
copy li "Diamond 0.075ct"
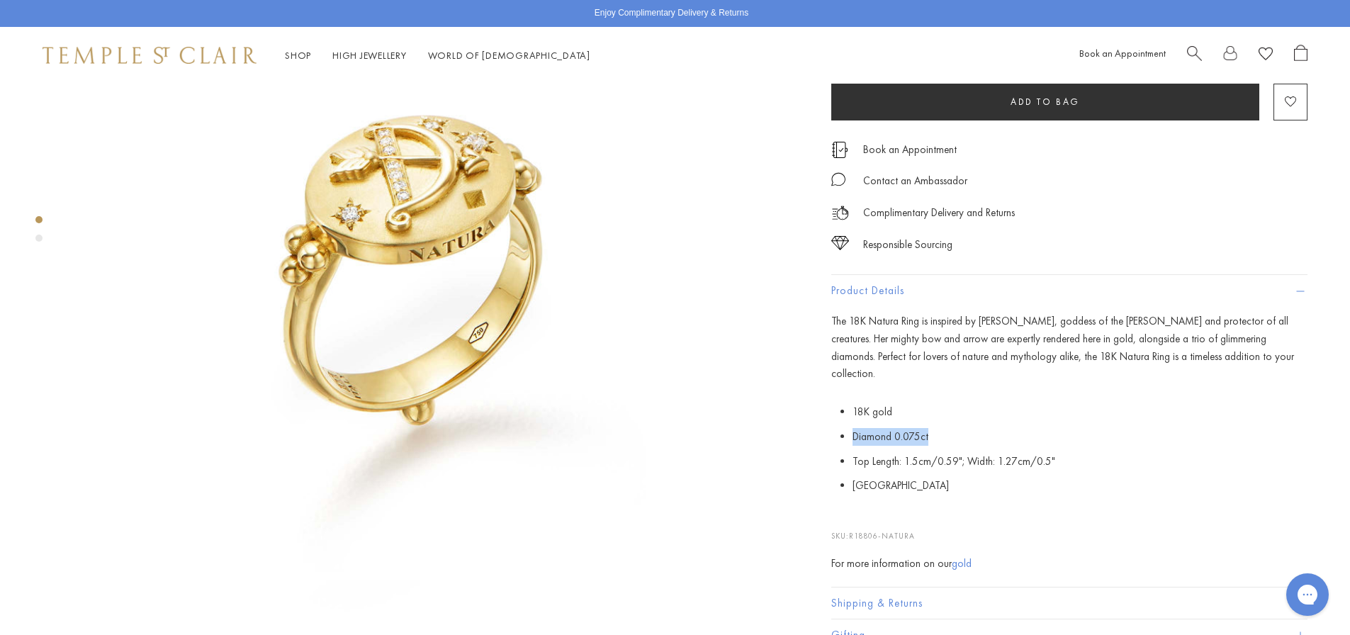
drag, startPoint x: 850, startPoint y: 502, endPoint x: 950, endPoint y: 502, distance: 99.9
click at [950, 498] on p "18K gold Diamond 0.075ct Top Length: 1.5cm/0.59"; Width: 1.27cm/0.5" [GEOGRAPHI…" at bounding box center [1069, 449] width 476 height 98
drag, startPoint x: 852, startPoint y: 531, endPoint x: 1051, endPoint y: 529, distance: 199.8
click at [1051, 498] on p "18K gold Diamond 0.075ct Top Length: 1.5cm/0.59"; Width: 1.27cm/0.5" [GEOGRAPHI…" at bounding box center [1069, 449] width 476 height 98
copy li "Top Length: 1.5cm/0.59"; Width: 1.27cm/0.5""
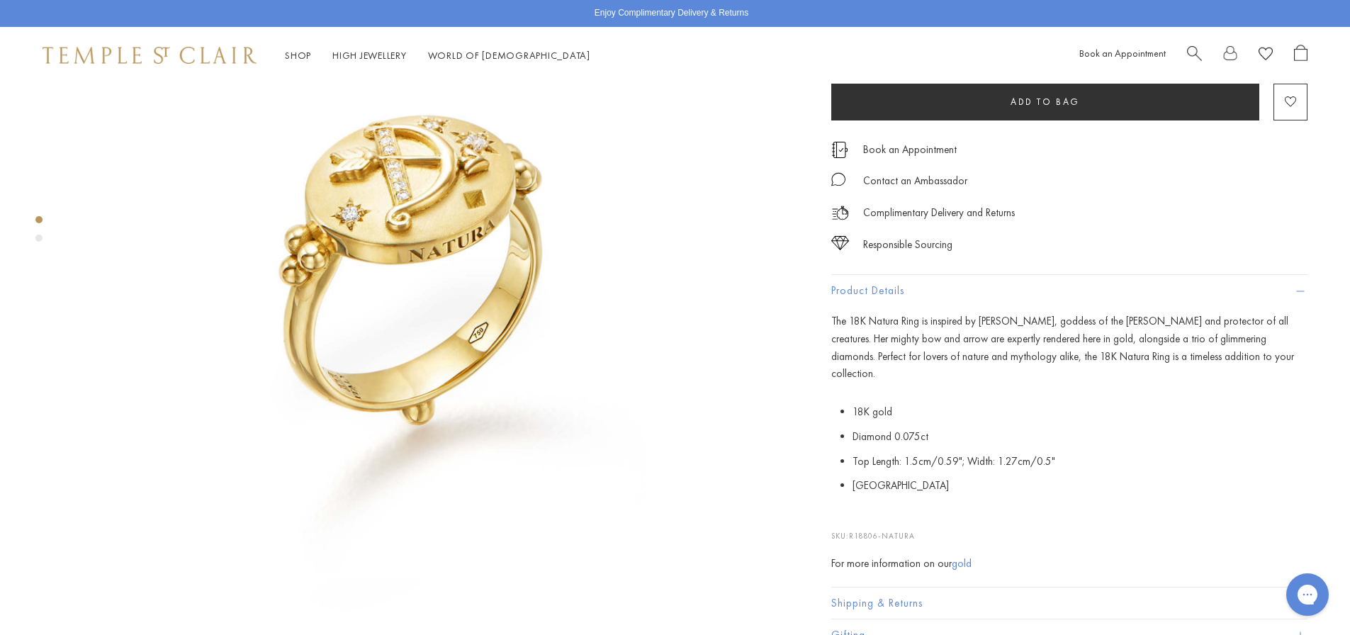
click at [864, 498] on li "[GEOGRAPHIC_DATA]" at bounding box center [1079, 485] width 455 height 25
copy li "[GEOGRAPHIC_DATA]"
